Goal: Information Seeking & Learning: Learn about a topic

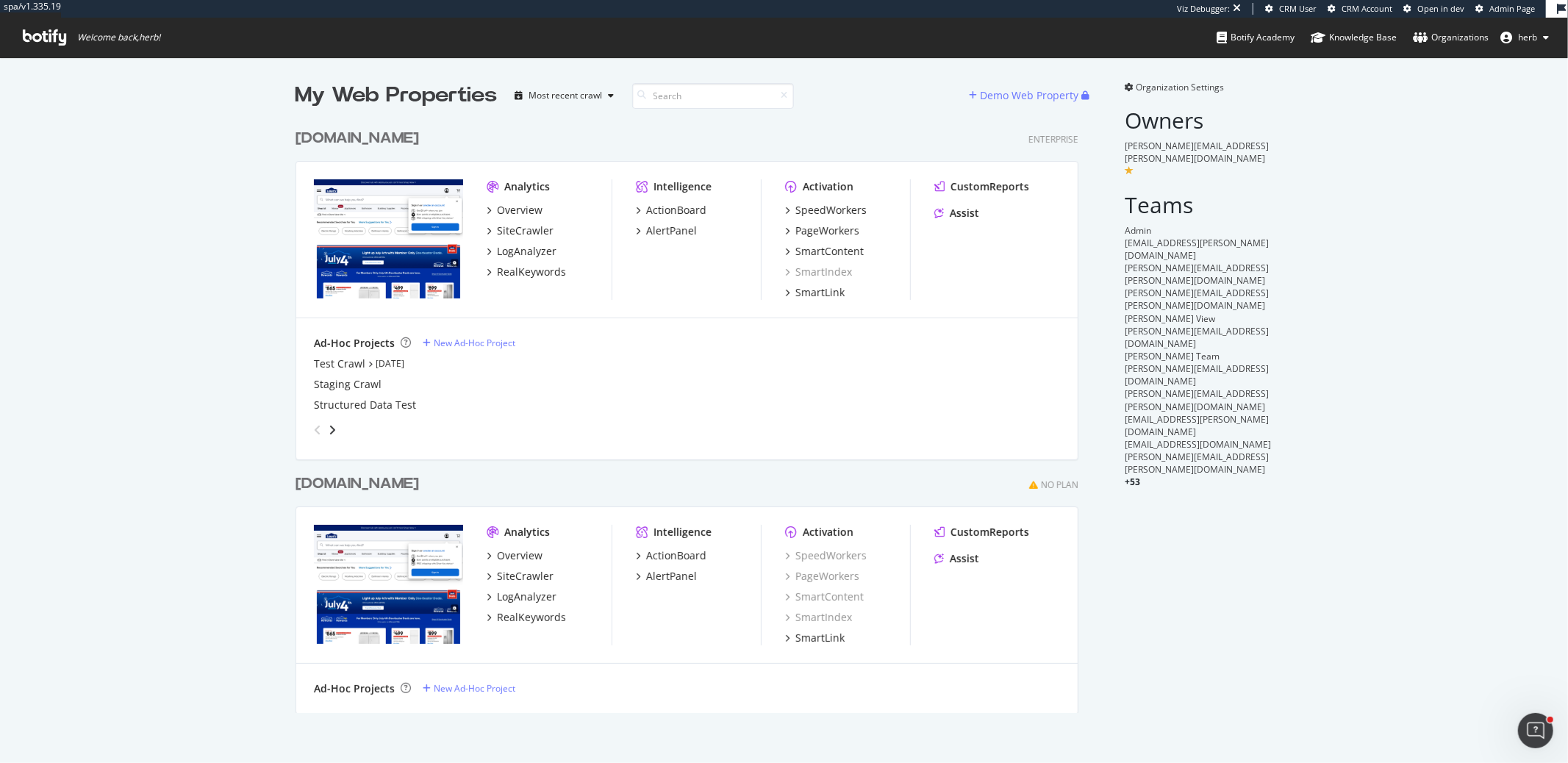
scroll to position [590, 783]
click at [823, 208] on div "SpeedWorkers" at bounding box center [831, 209] width 71 height 15
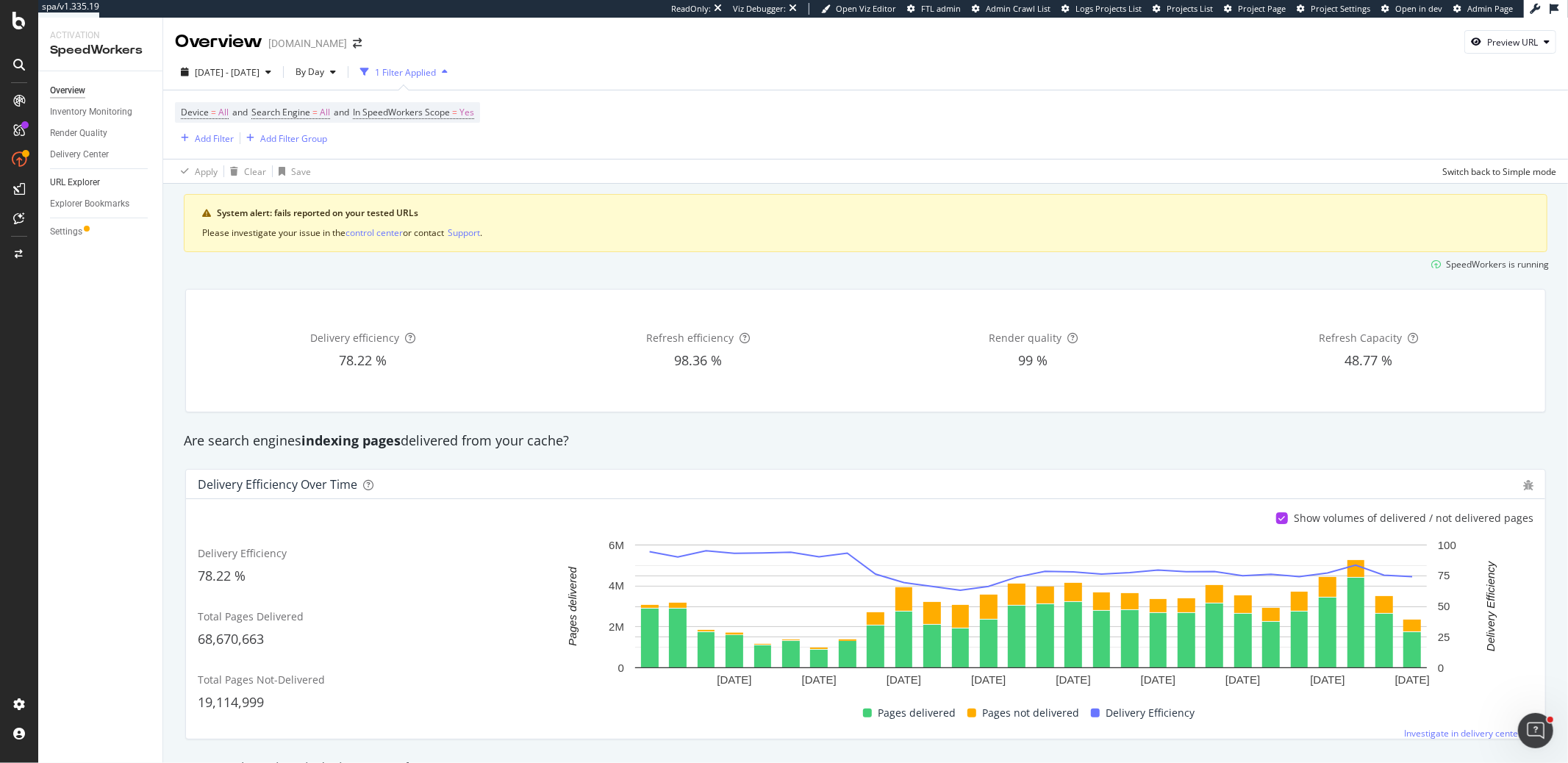
click at [102, 176] on link "URL Explorer" at bounding box center [102, 183] width 103 height 15
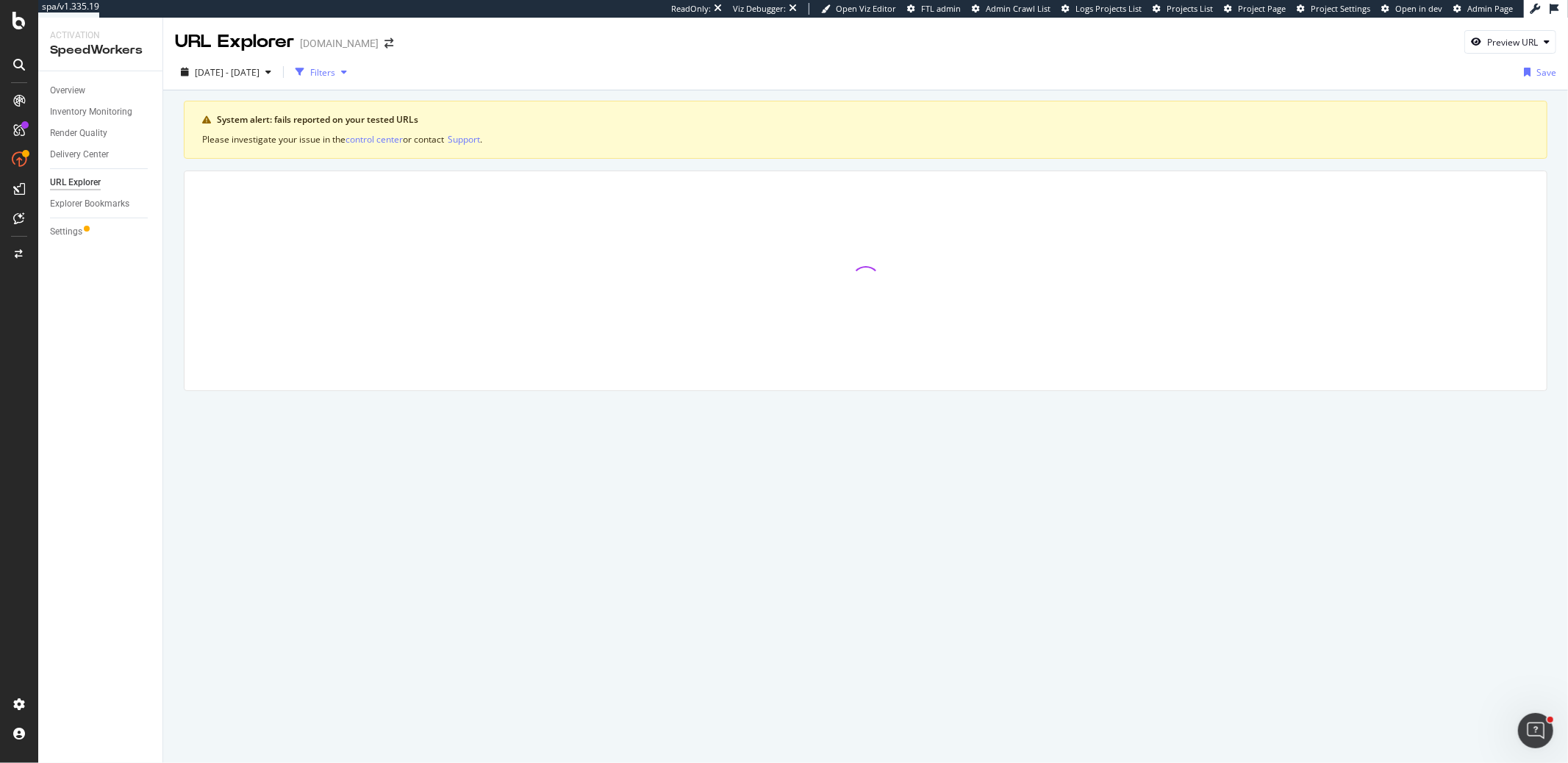
click at [310, 74] on div "button" at bounding box center [300, 72] width 21 height 21
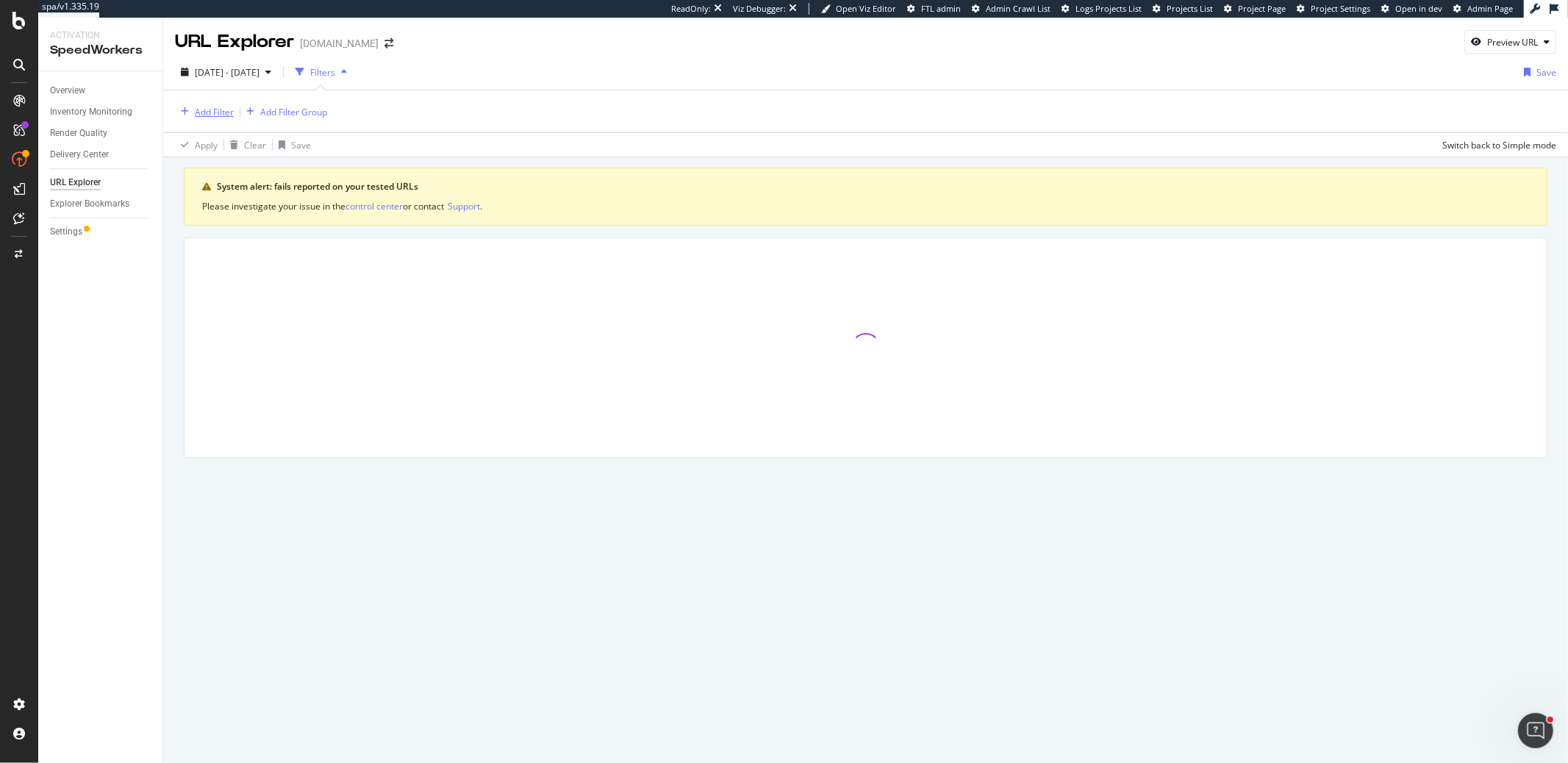
click at [229, 118] on div "Add Filter" at bounding box center [214, 112] width 39 height 13
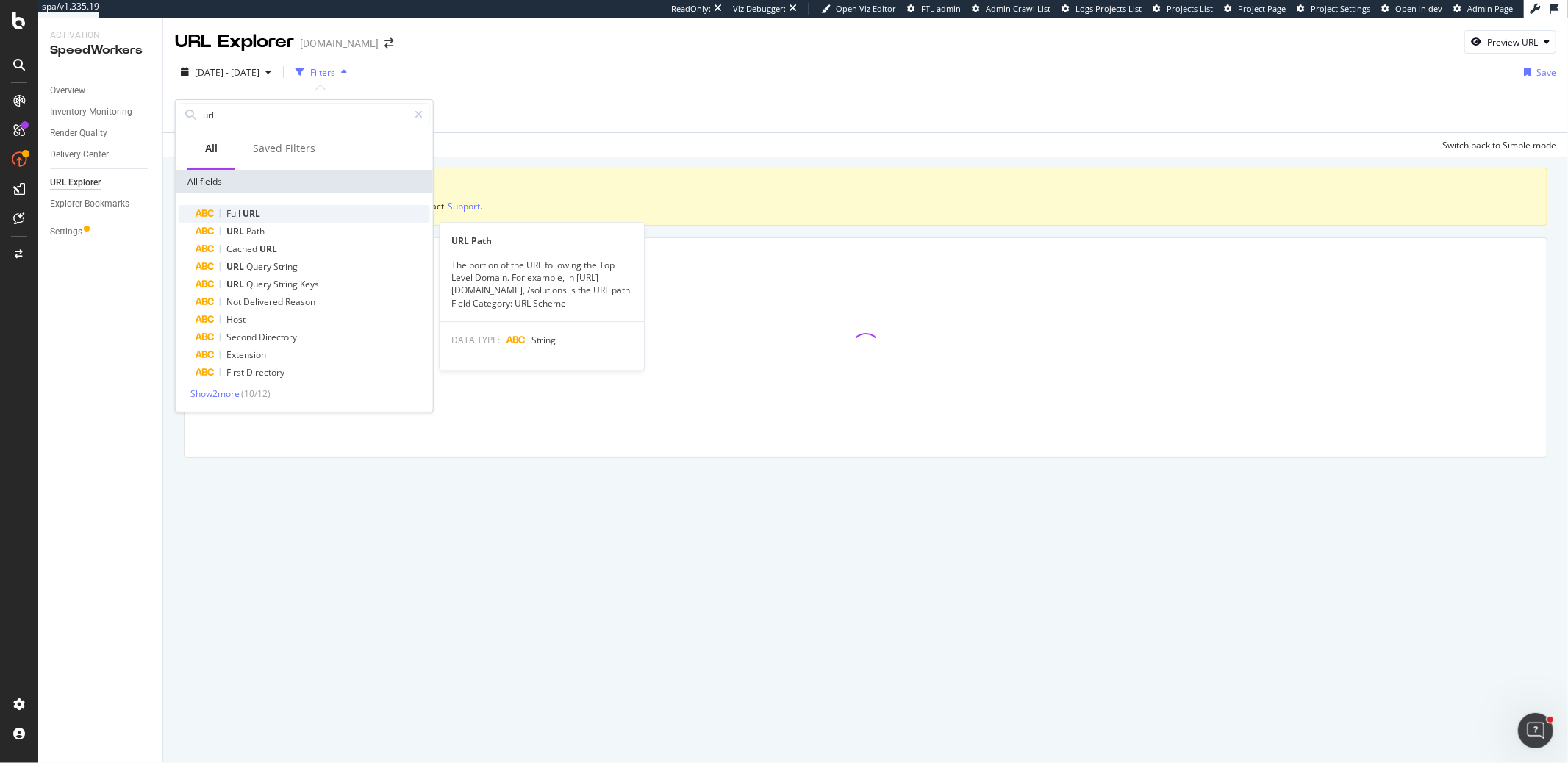
type input "url"
click at [275, 213] on div "Full URL" at bounding box center [314, 214] width 234 height 18
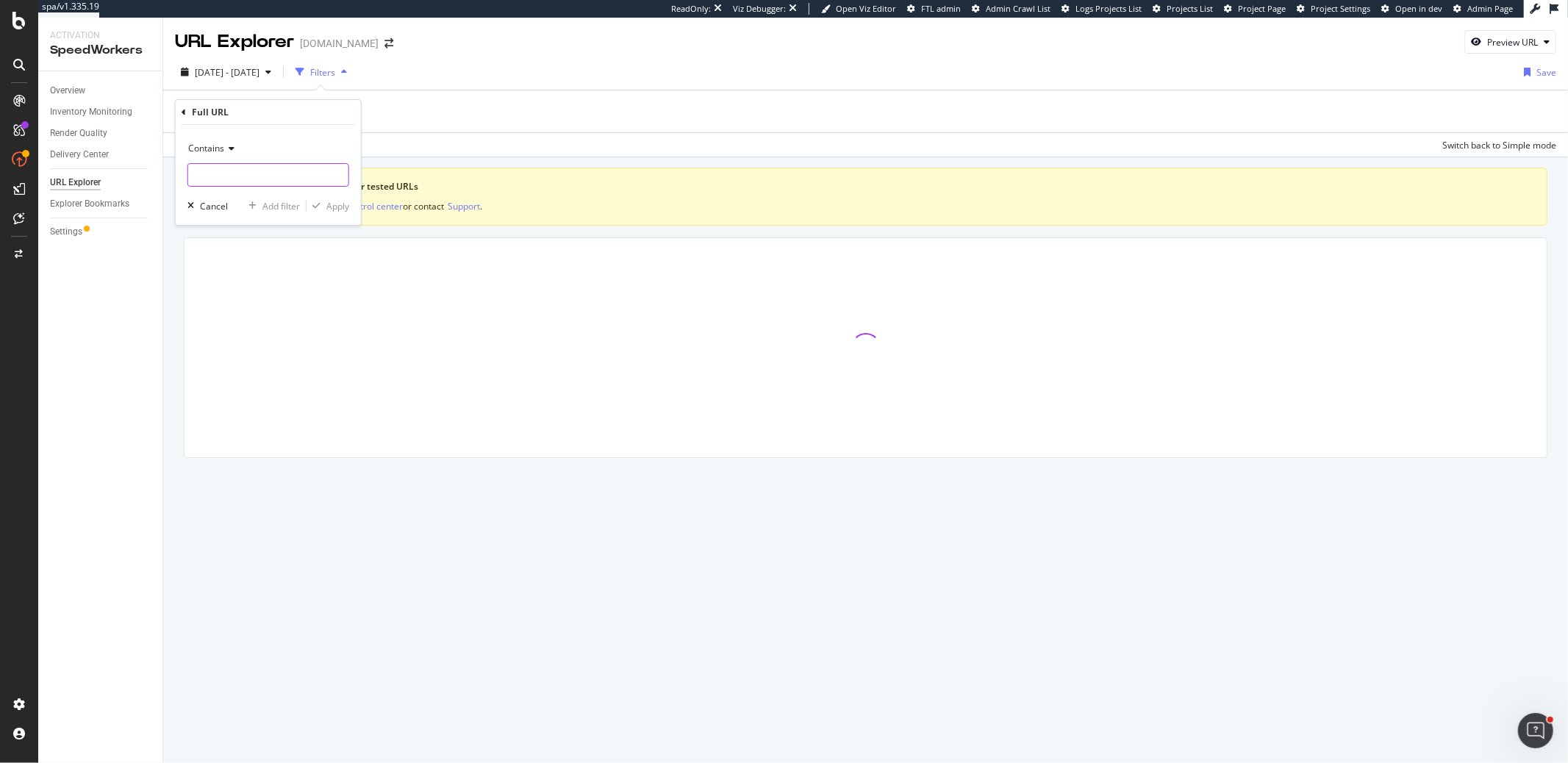
click at [271, 183] on input "text" at bounding box center [268, 175] width 161 height 24
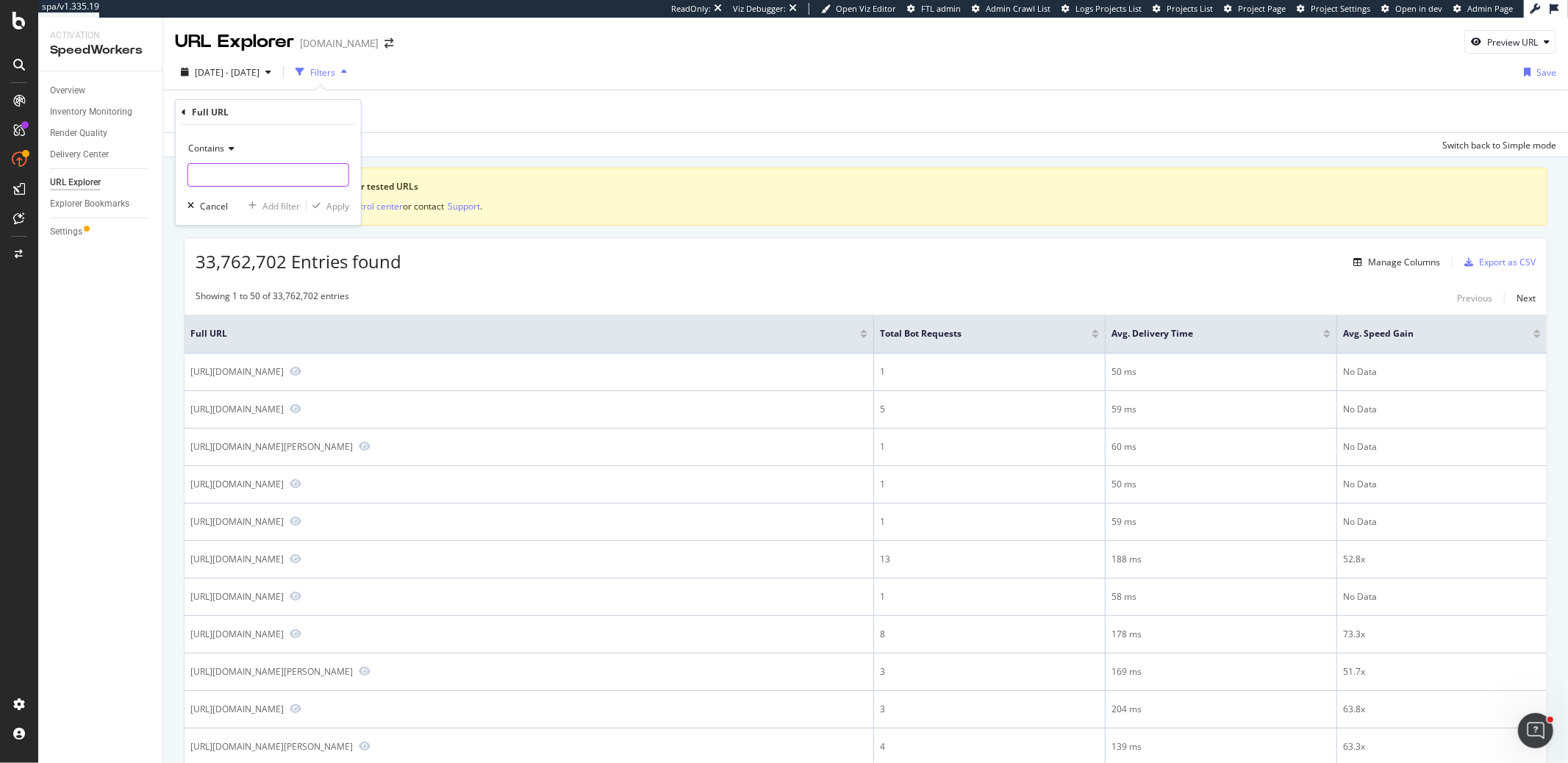
type input "/"
click at [267, 171] on input "/search" at bounding box center [257, 175] width 139 height 24
type input "/search?"
click at [220, 147] on span "Contains" at bounding box center [206, 148] width 36 height 13
click at [224, 218] on span "Starts with" at bounding box center [216, 217] width 44 height 13
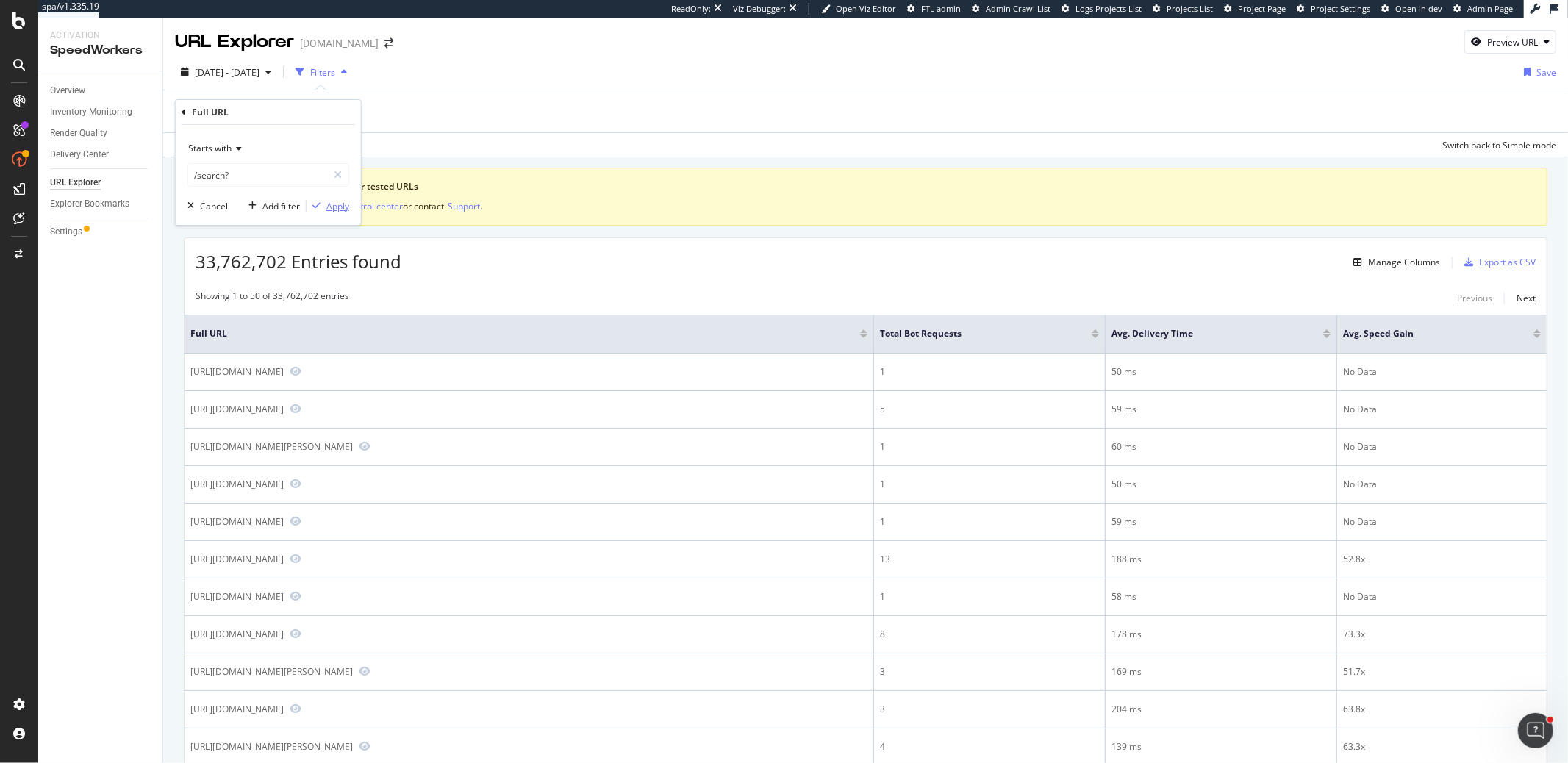
click at [326, 207] on div "Apply" at bounding box center [338, 206] width 23 height 13
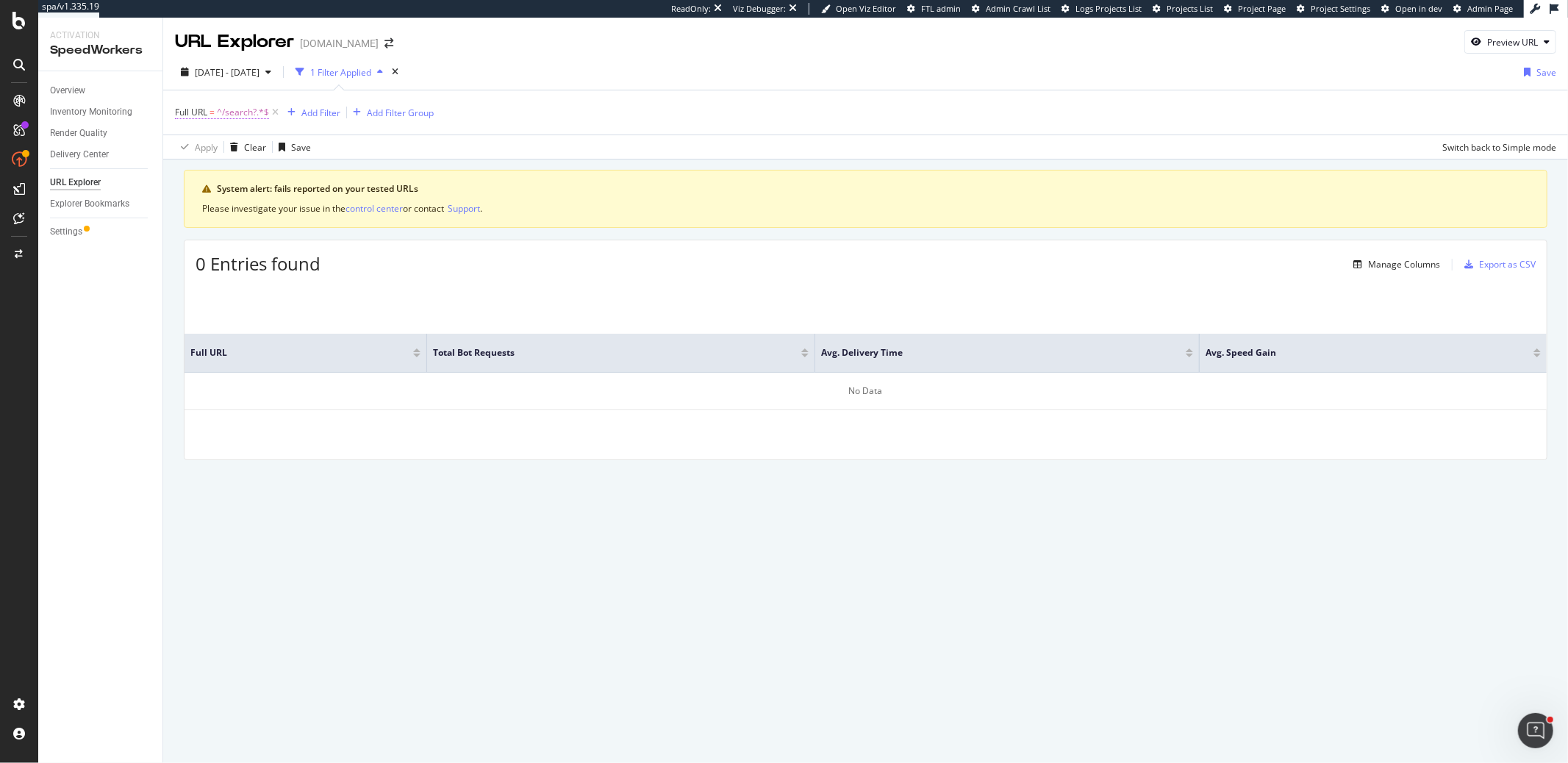
click at [245, 118] on span "^/search?.*$" at bounding box center [243, 113] width 52 height 21
click at [228, 146] on span "Starts with" at bounding box center [209, 145] width 44 height 13
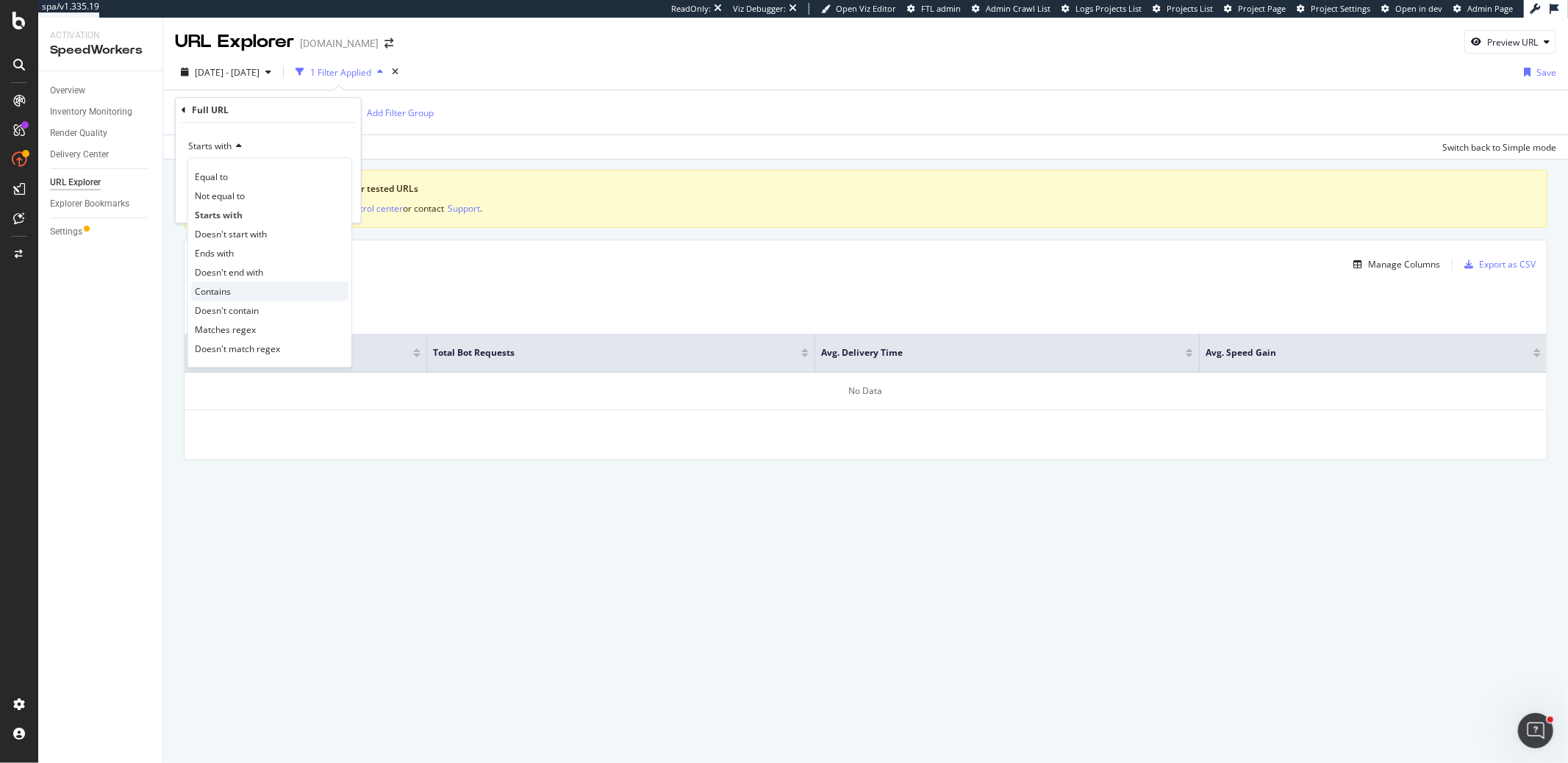
click at [225, 292] on span "Contains" at bounding box center [213, 291] width 36 height 13
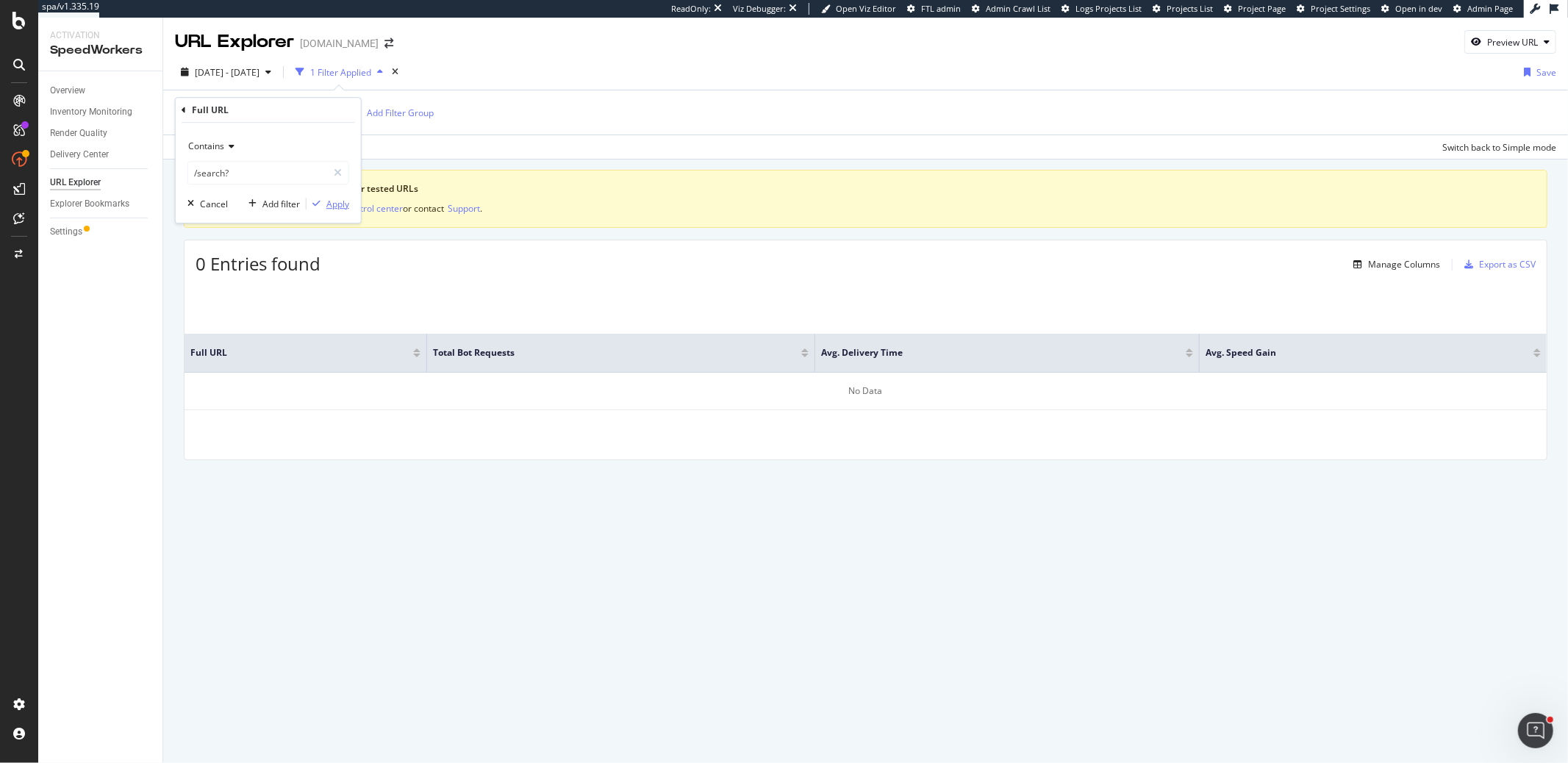
click at [320, 203] on div "button" at bounding box center [316, 203] width 20 height 9
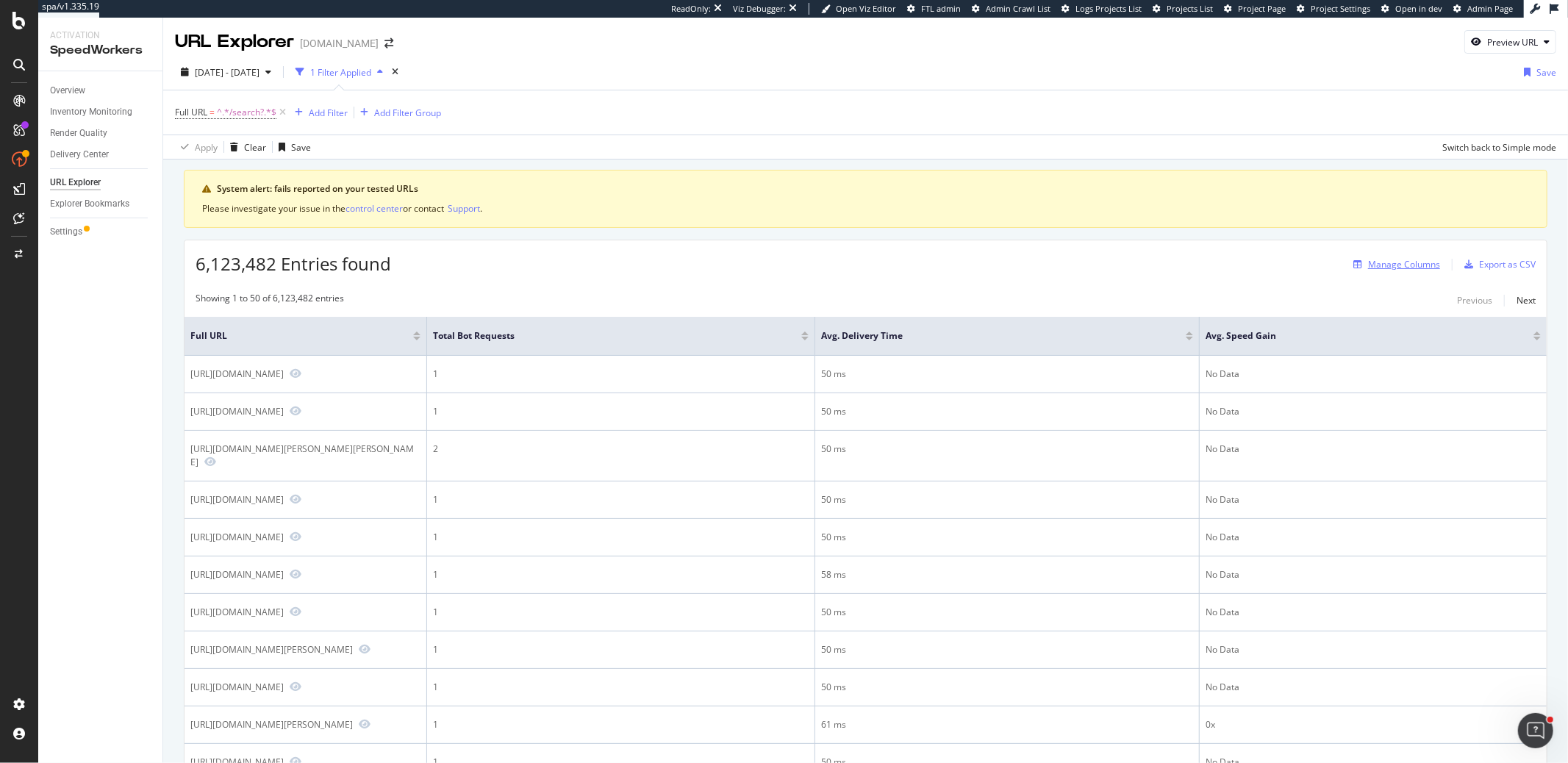
click at [1400, 261] on div "Manage Columns" at bounding box center [1404, 264] width 72 height 13
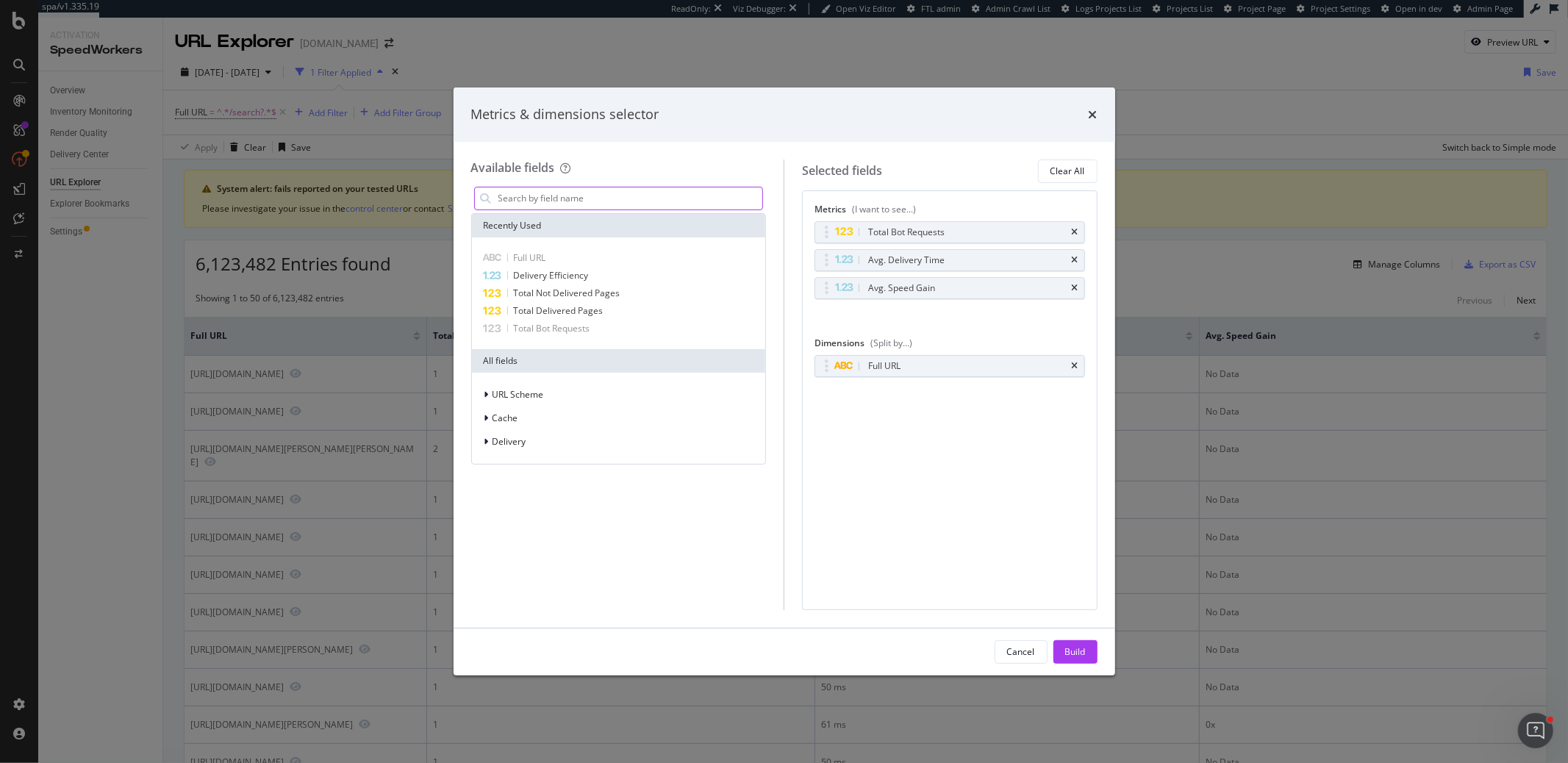
click at [690, 204] on input "modal" at bounding box center [630, 198] width 266 height 22
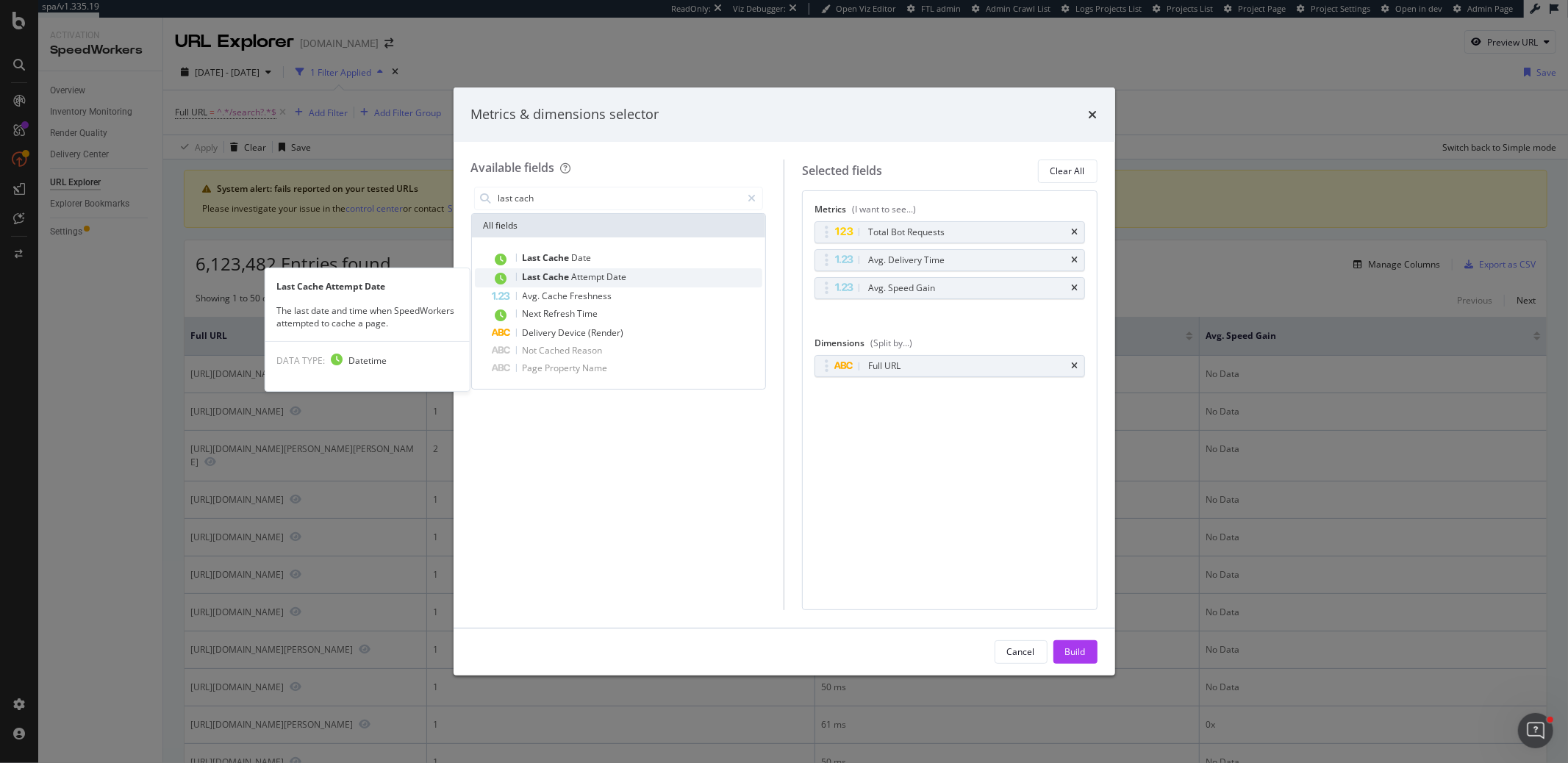
type input "last cach"
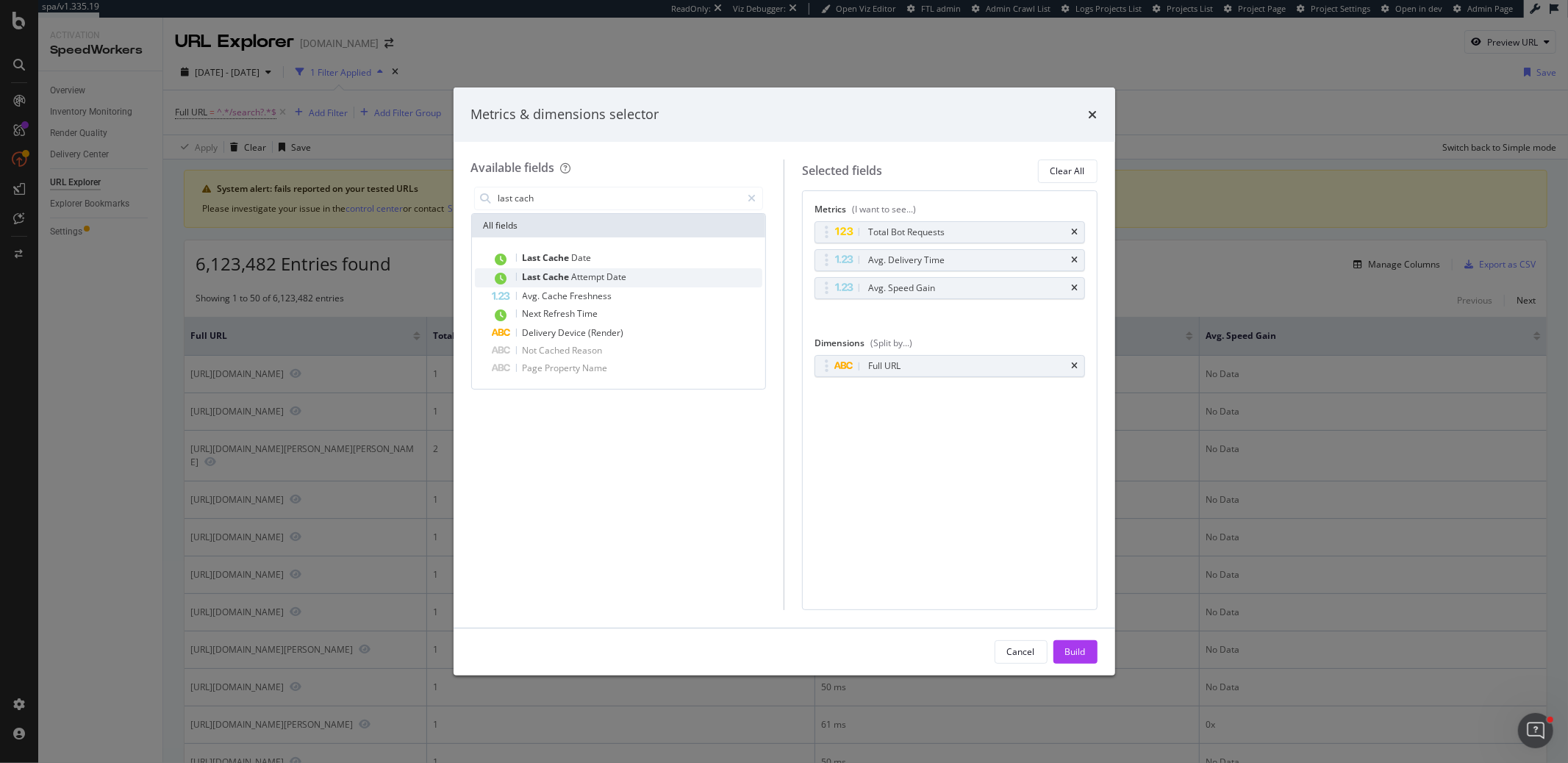
click at [620, 277] on span "Date" at bounding box center [617, 277] width 20 height 13
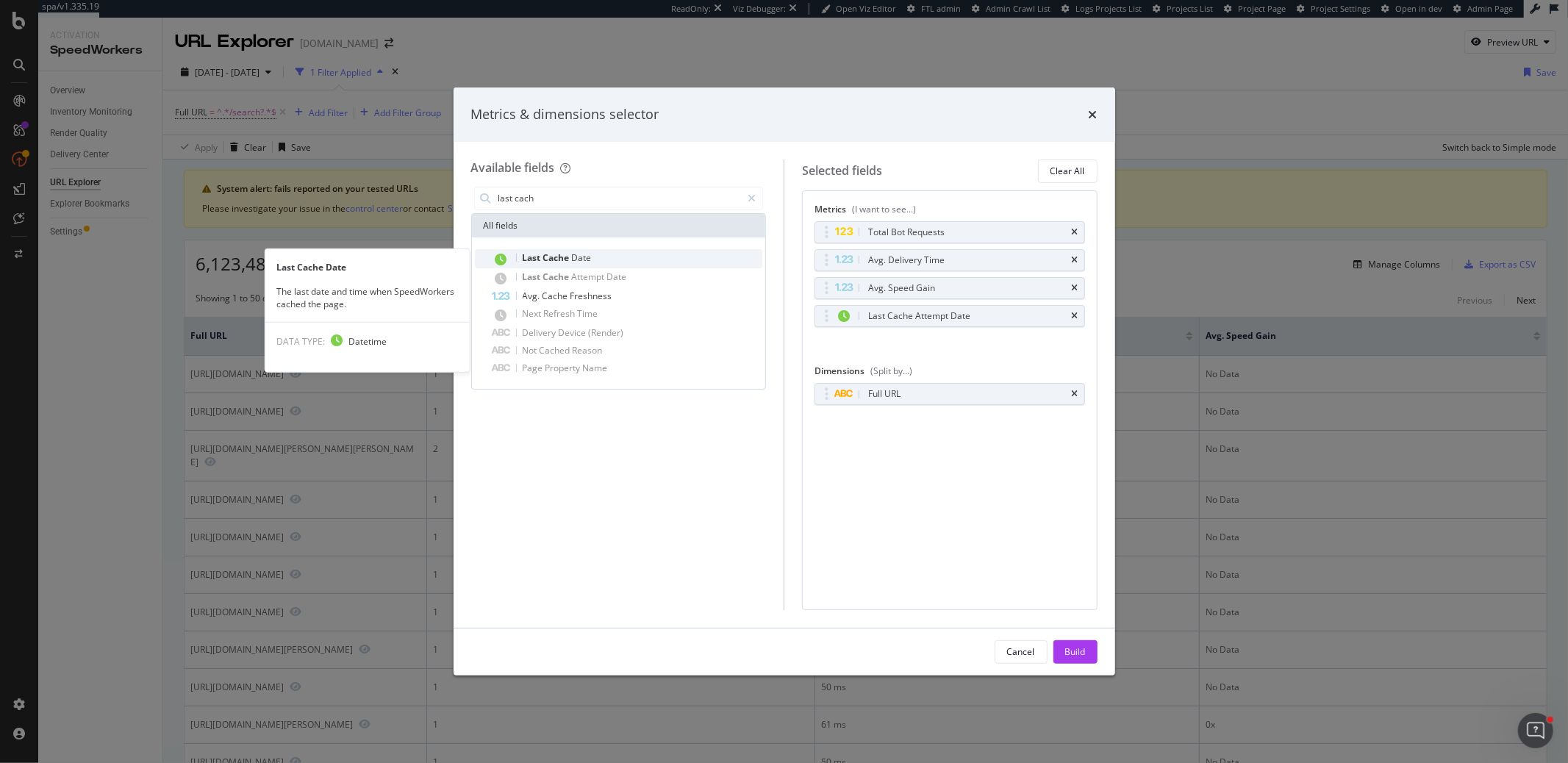
click at [620, 257] on div "Last Cache Date" at bounding box center [628, 259] width 271 height 19
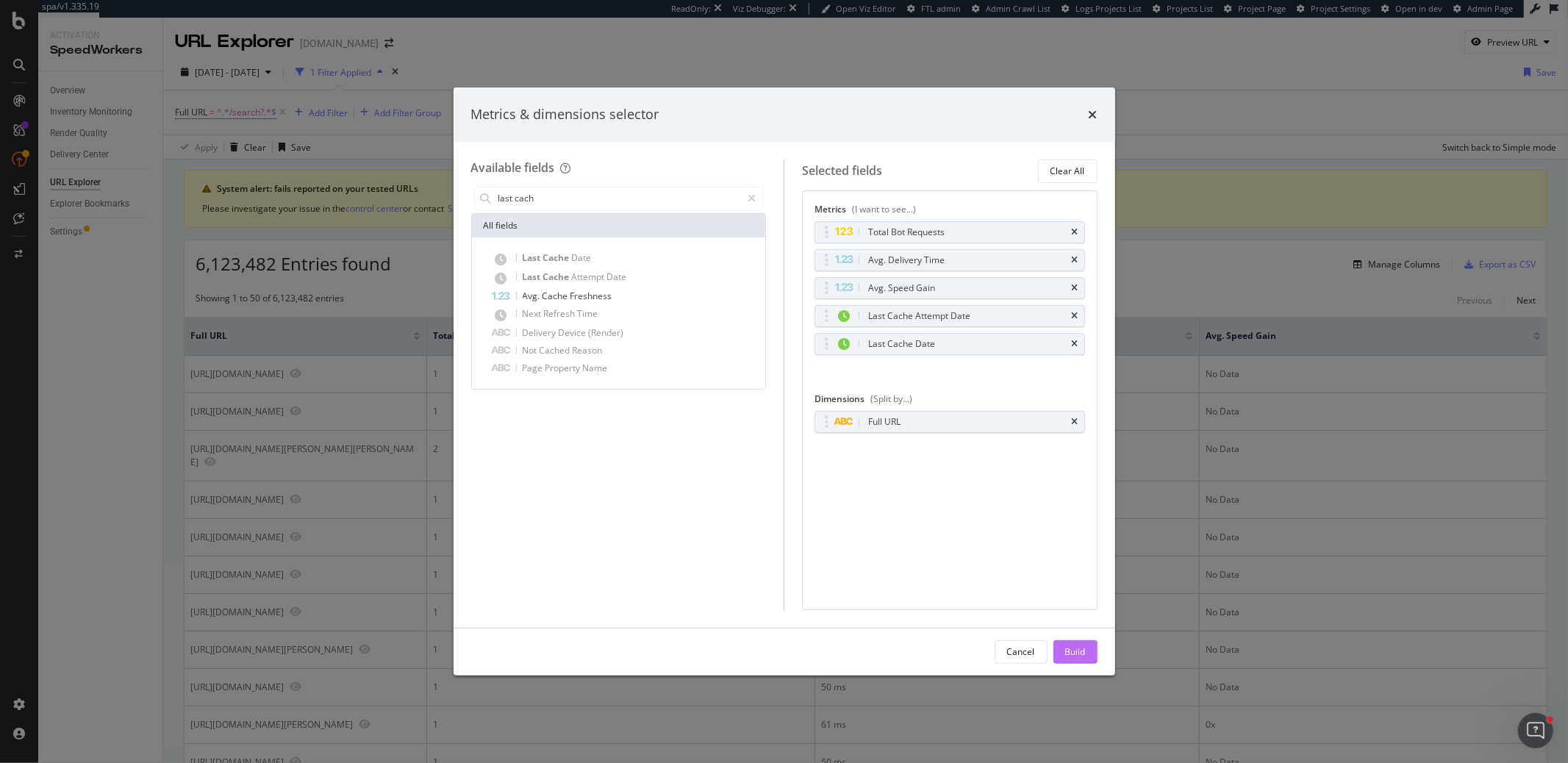
click at [1086, 645] on button "Build" at bounding box center [1076, 652] width 44 height 24
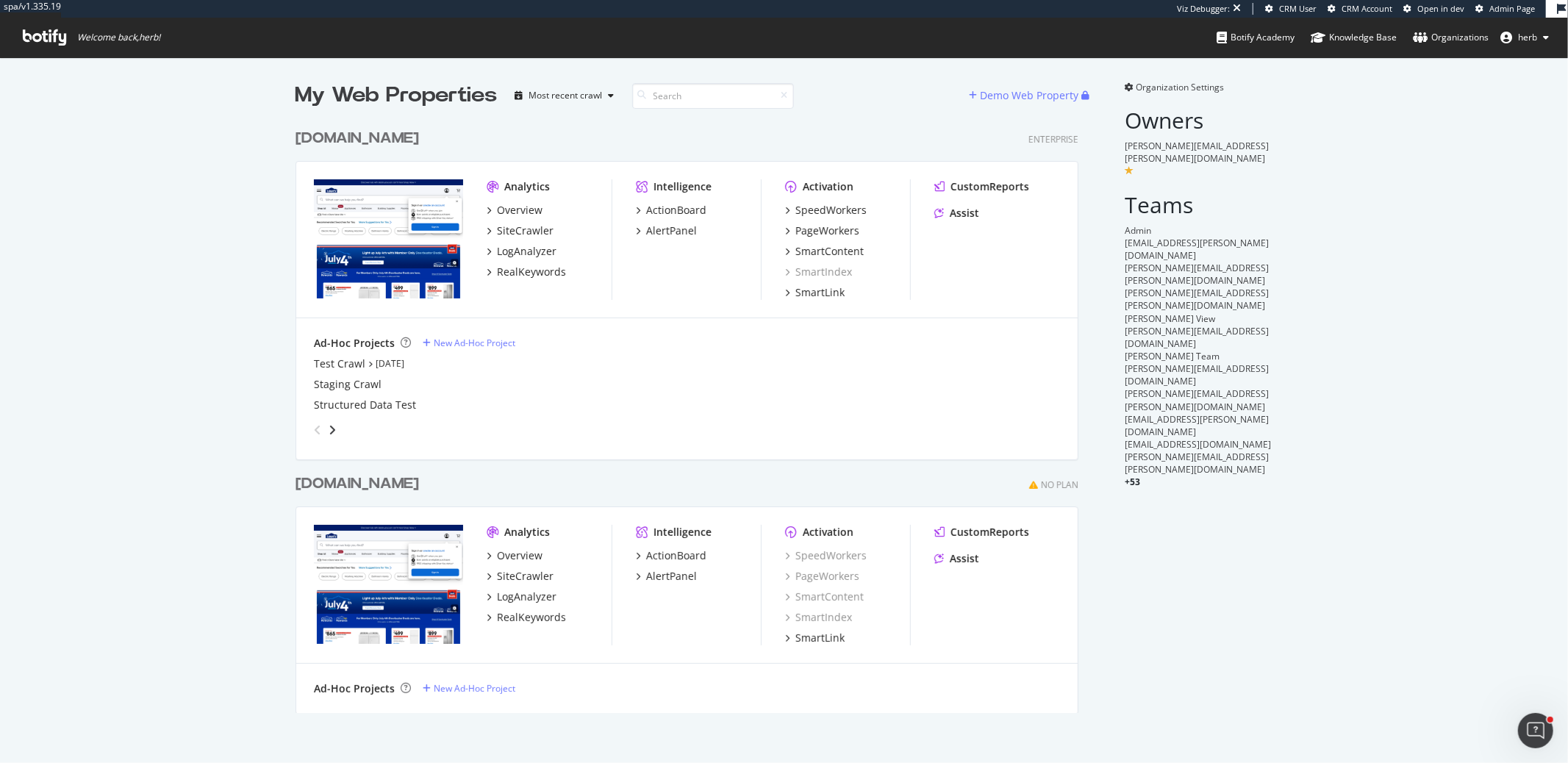
scroll to position [751, 1544]
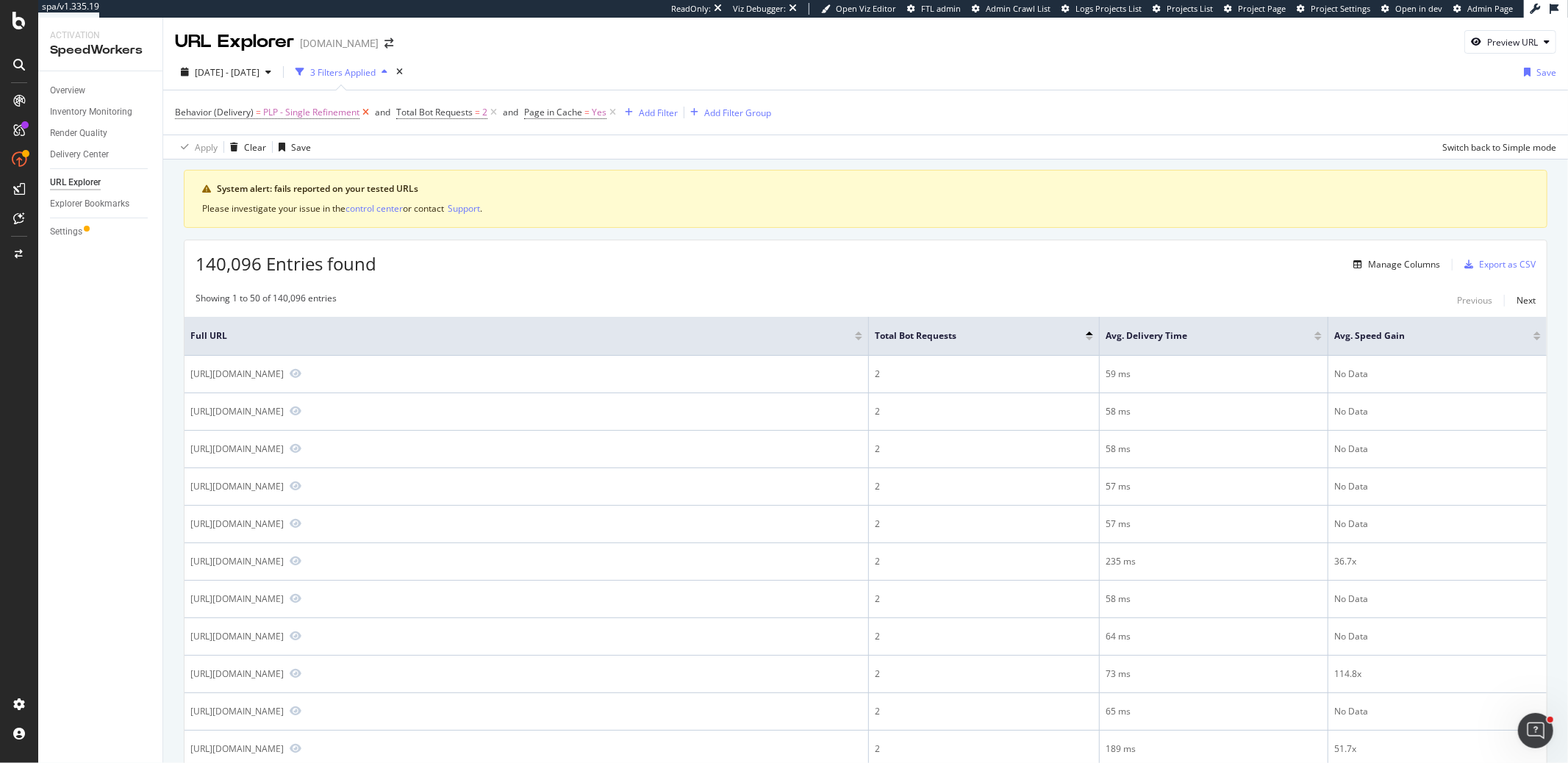
click at [362, 114] on icon at bounding box center [366, 112] width 13 height 15
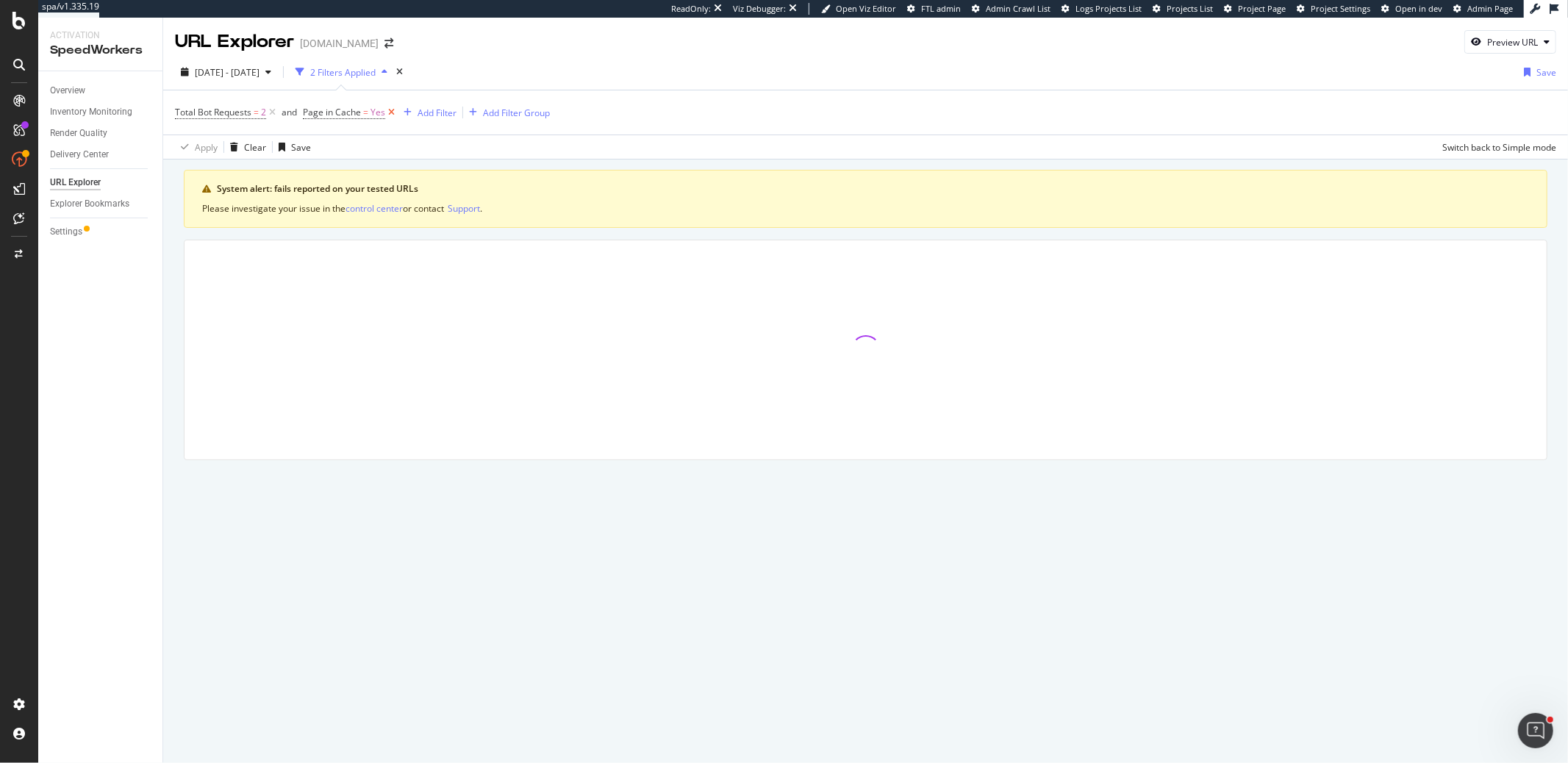
click at [388, 114] on icon at bounding box center [391, 112] width 13 height 15
click at [269, 112] on icon at bounding box center [272, 112] width 13 height 15
click at [202, 112] on div "Add Filter" at bounding box center [214, 112] width 39 height 13
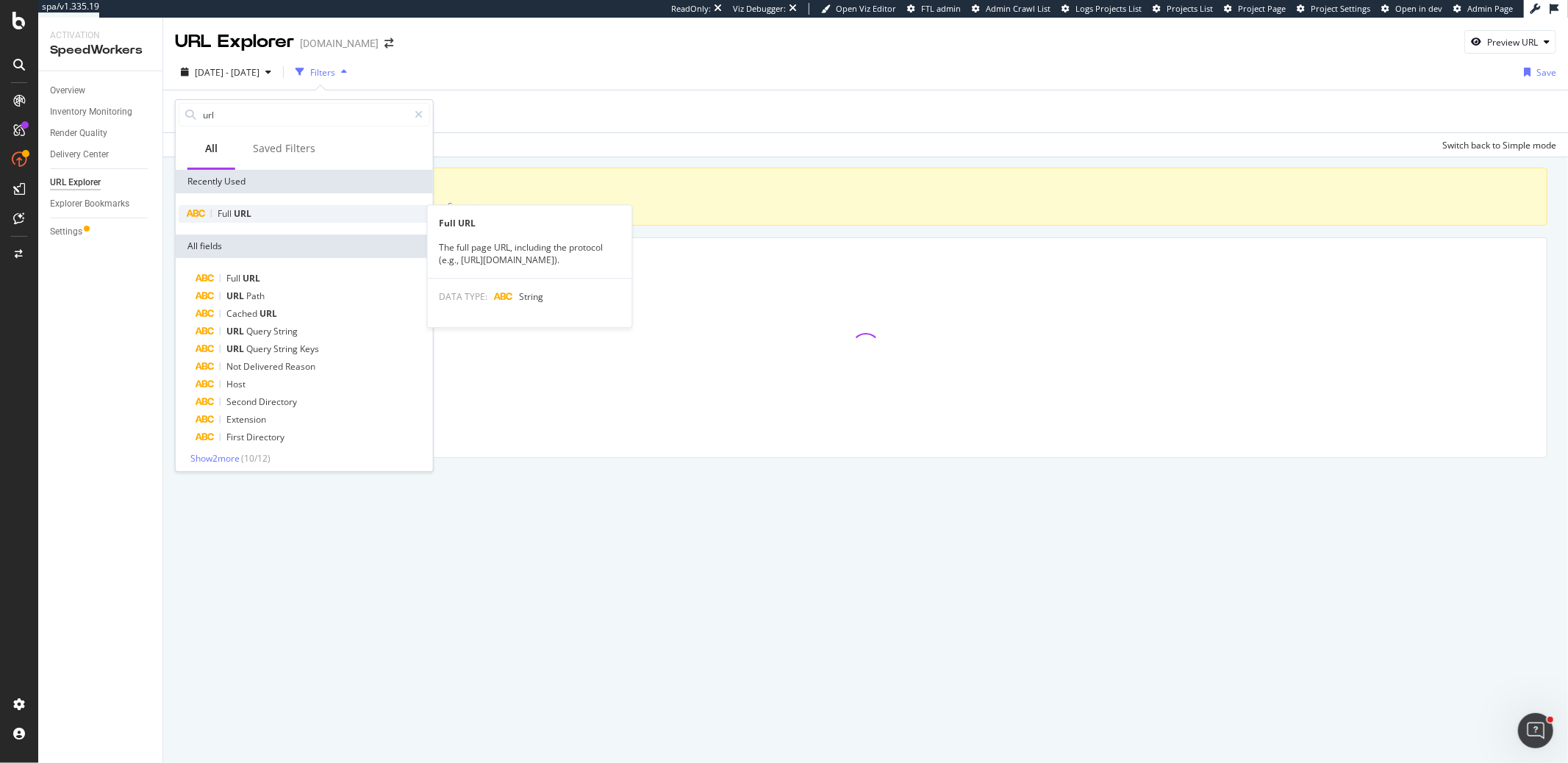
type input "url"
click at [283, 208] on div "Full URL" at bounding box center [304, 214] width 251 height 18
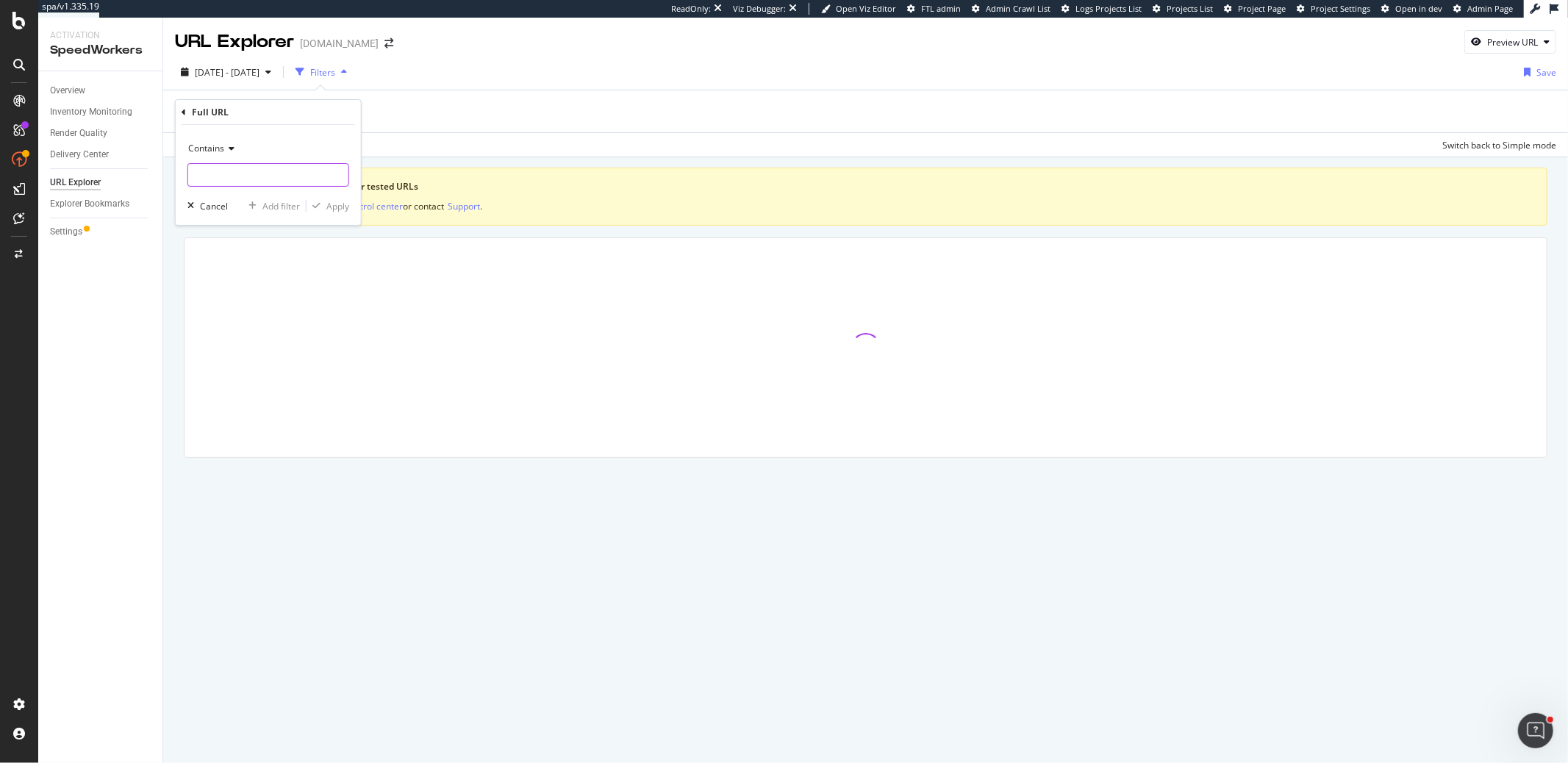
click at [252, 184] on input "text" at bounding box center [268, 175] width 161 height 24
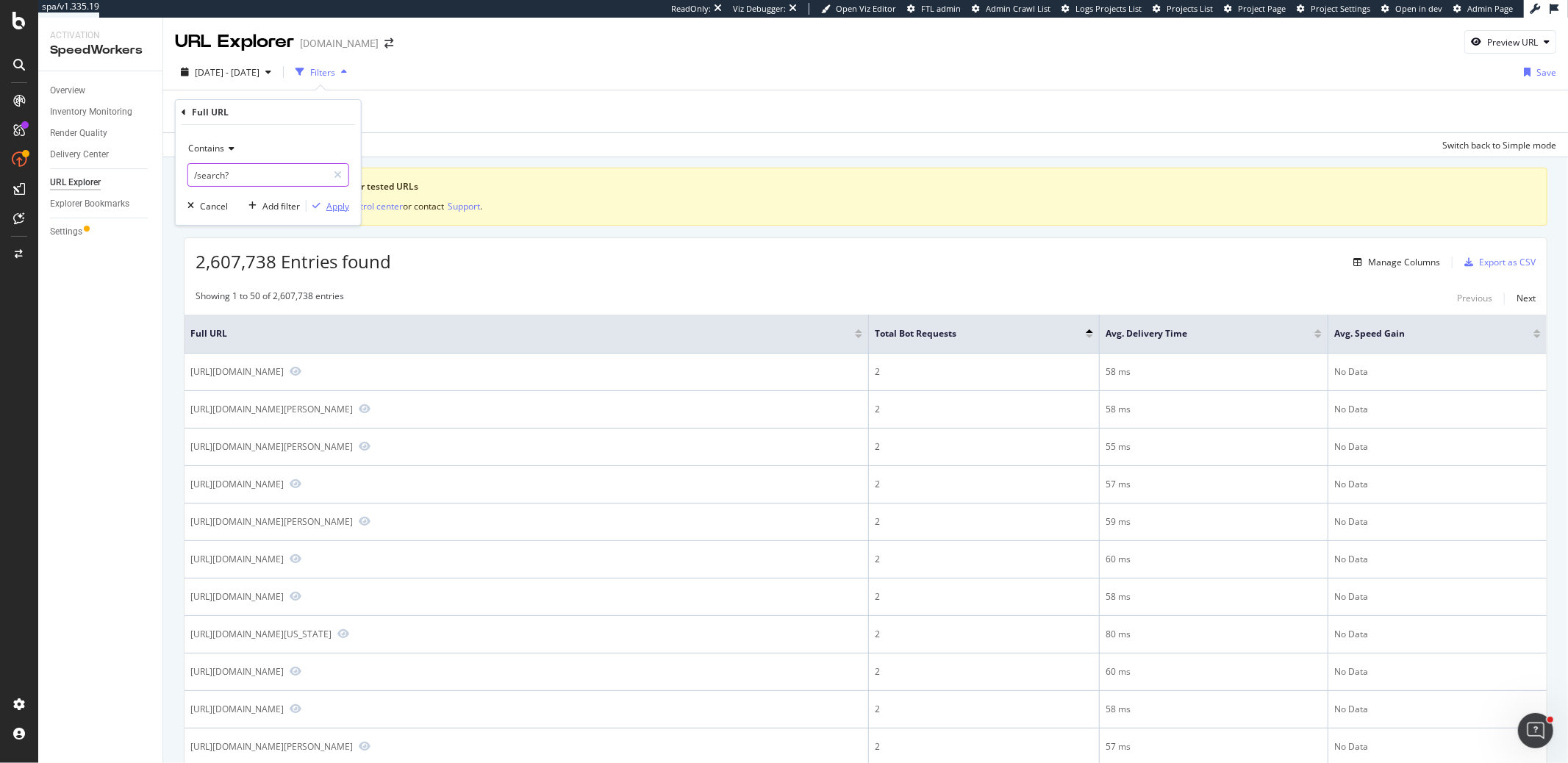
type input "/search?"
click at [324, 199] on div "Apply" at bounding box center [328, 205] width 43 height 13
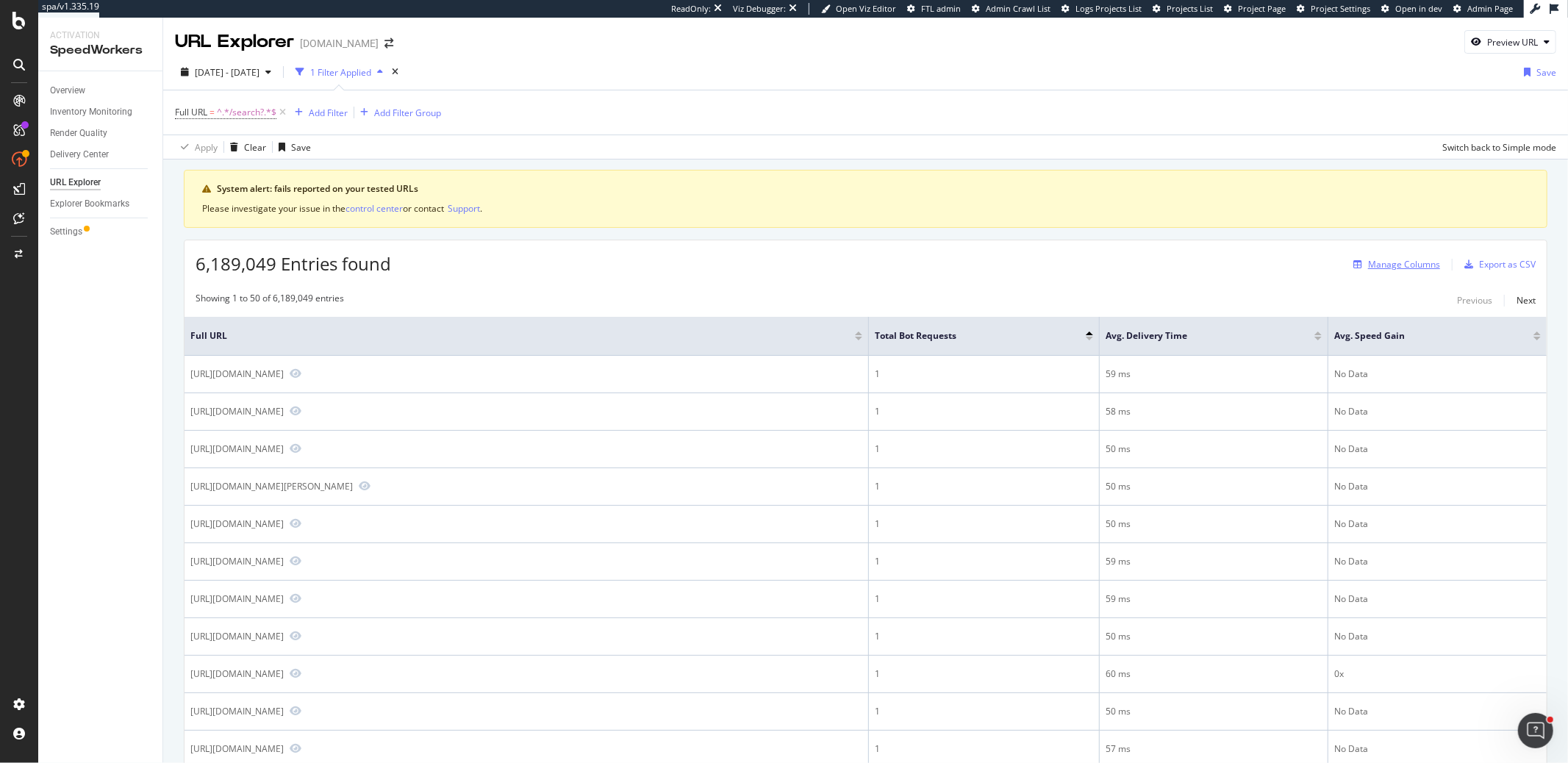
click at [1406, 259] on div "Manage Columns" at bounding box center [1404, 264] width 72 height 13
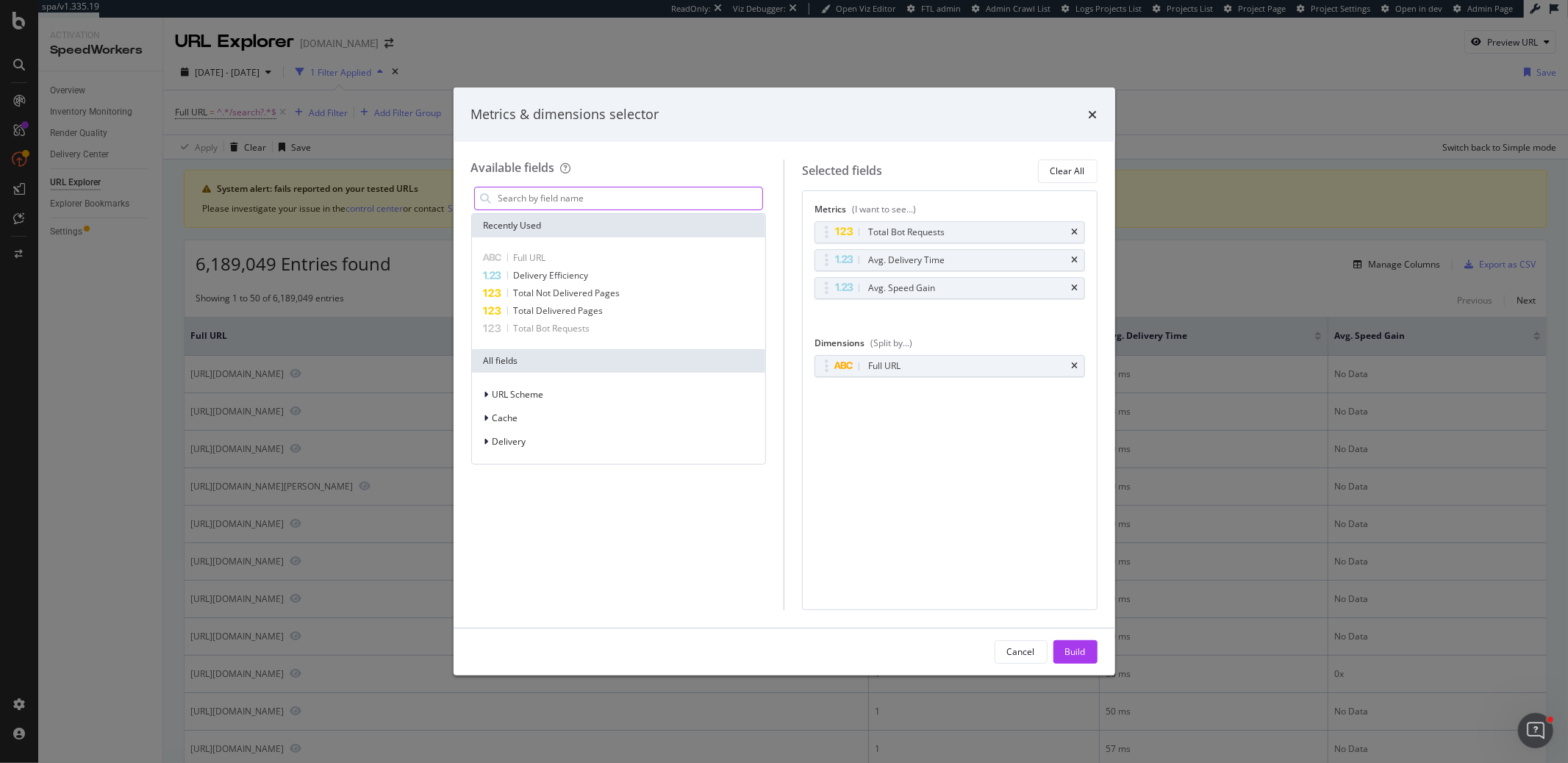
click at [634, 200] on input "modal" at bounding box center [630, 198] width 266 height 22
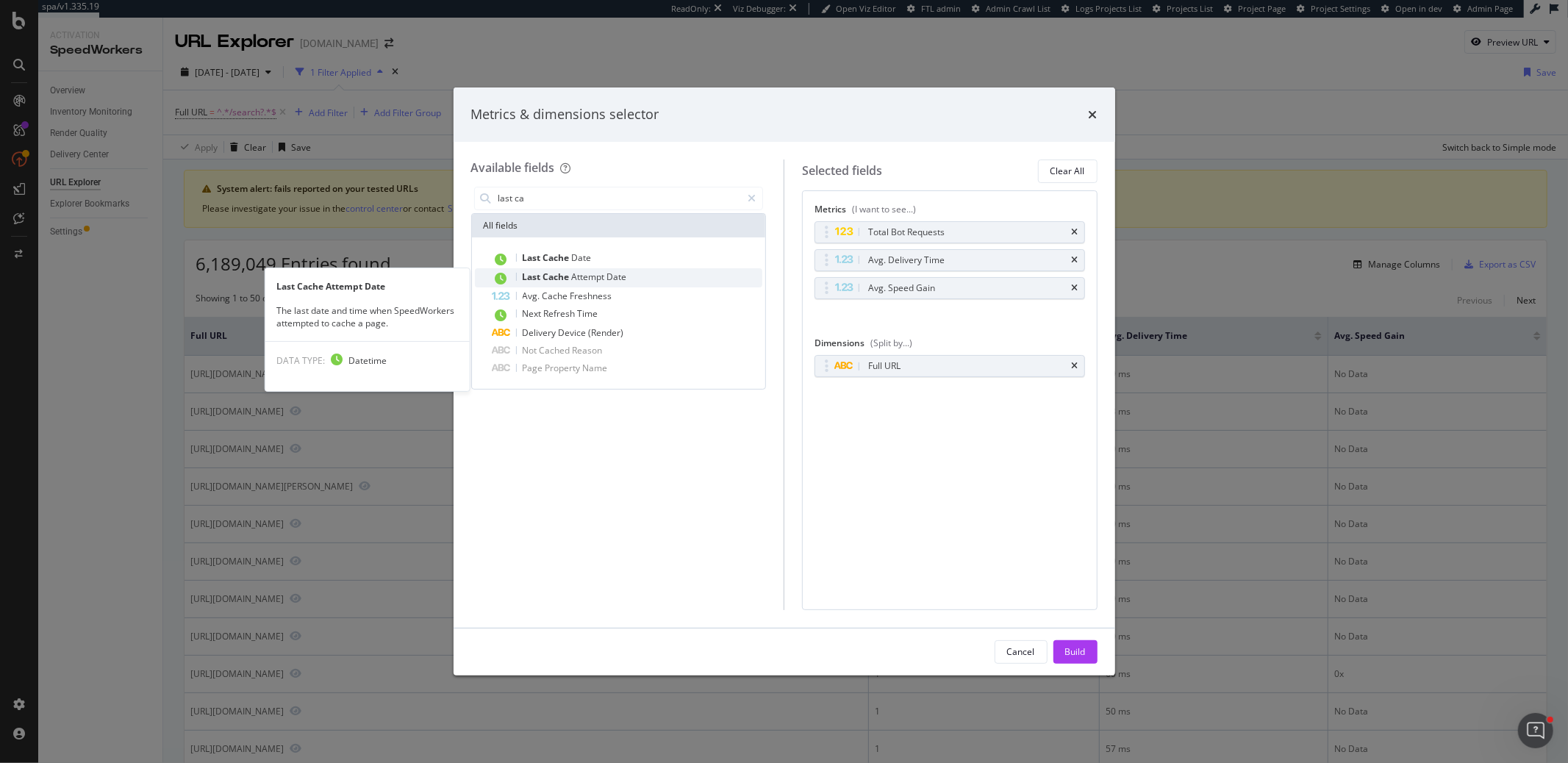
type input "last ca"
click at [573, 272] on span "Attempt" at bounding box center [589, 277] width 35 height 13
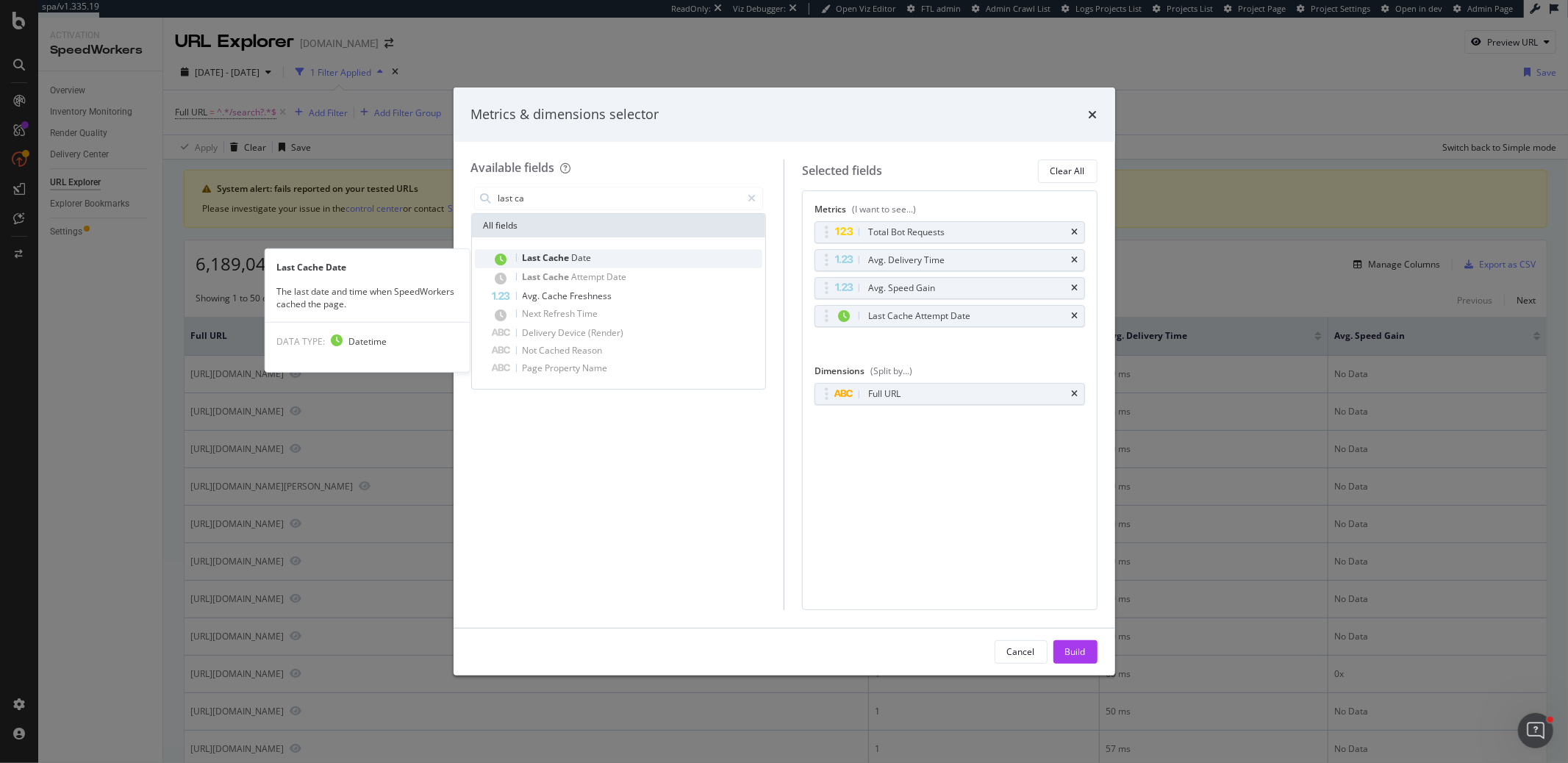
click at [577, 258] on span "Date" at bounding box center [581, 257] width 20 height 13
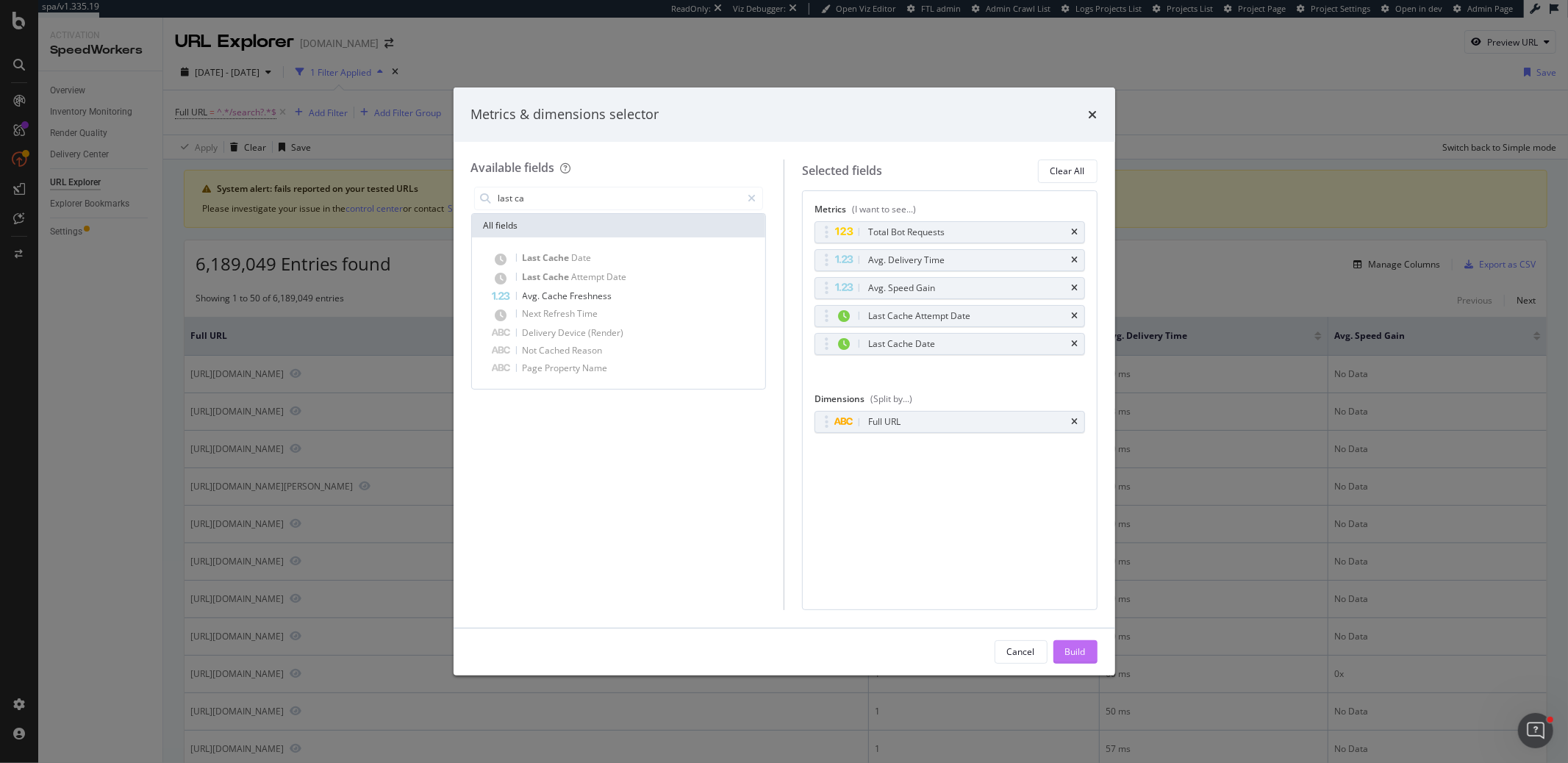
click at [1083, 647] on div "Build" at bounding box center [1076, 651] width 21 height 13
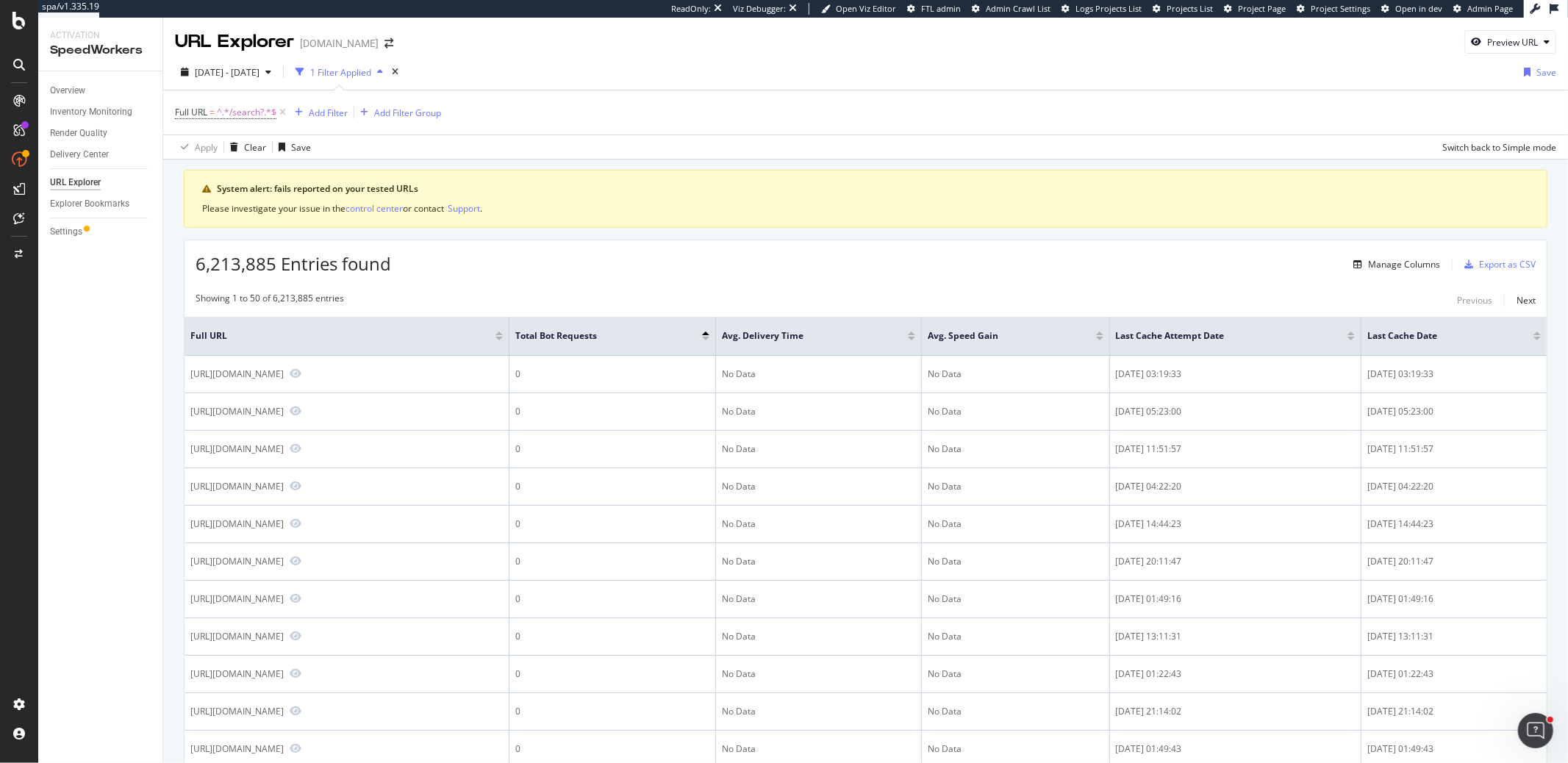
click at [1355, 337] on div at bounding box center [1351, 338] width 8 height 3
